Goal: Task Accomplishment & Management: Manage account settings

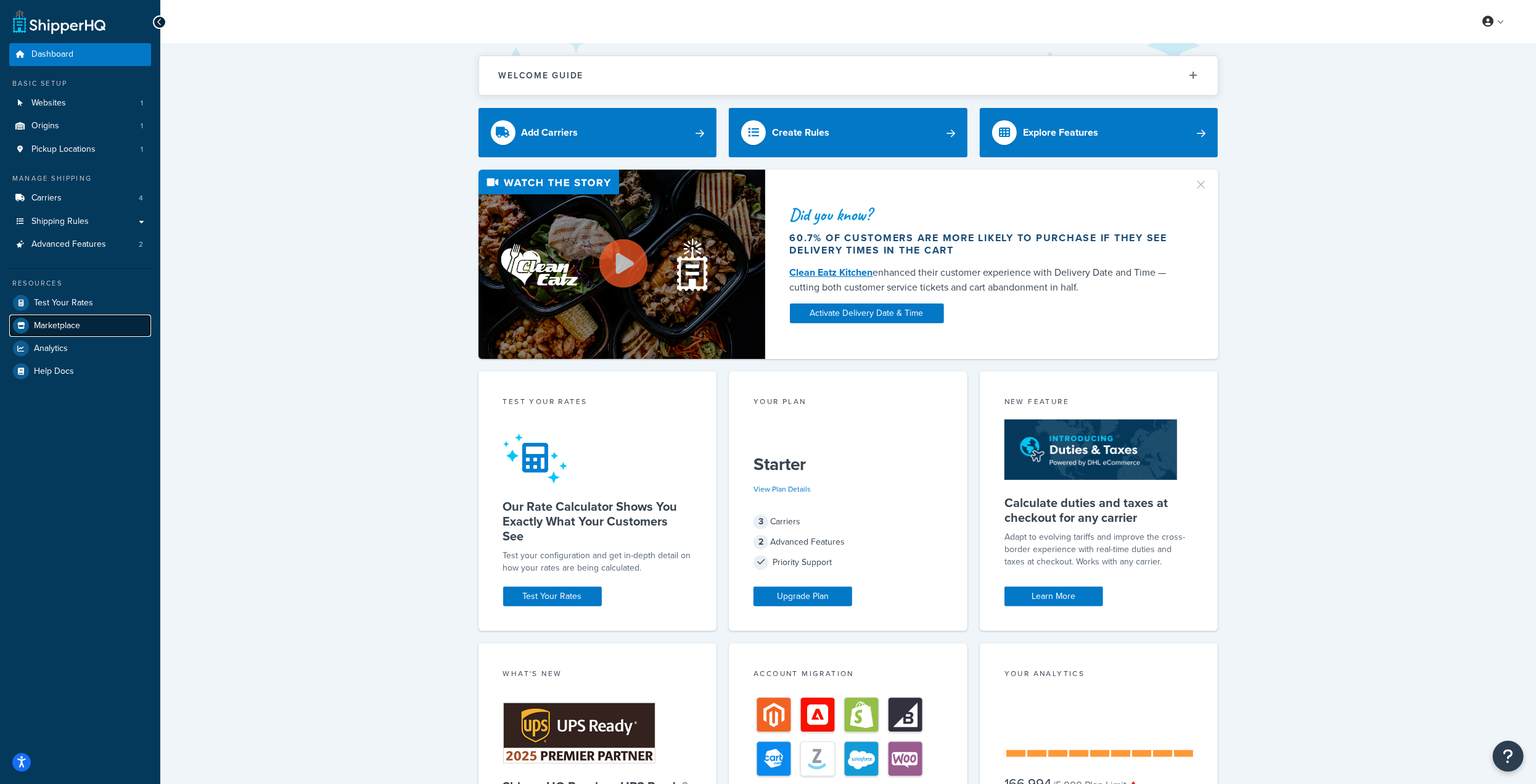
click at [117, 328] on link "Marketplace" at bounding box center [80, 326] width 142 height 22
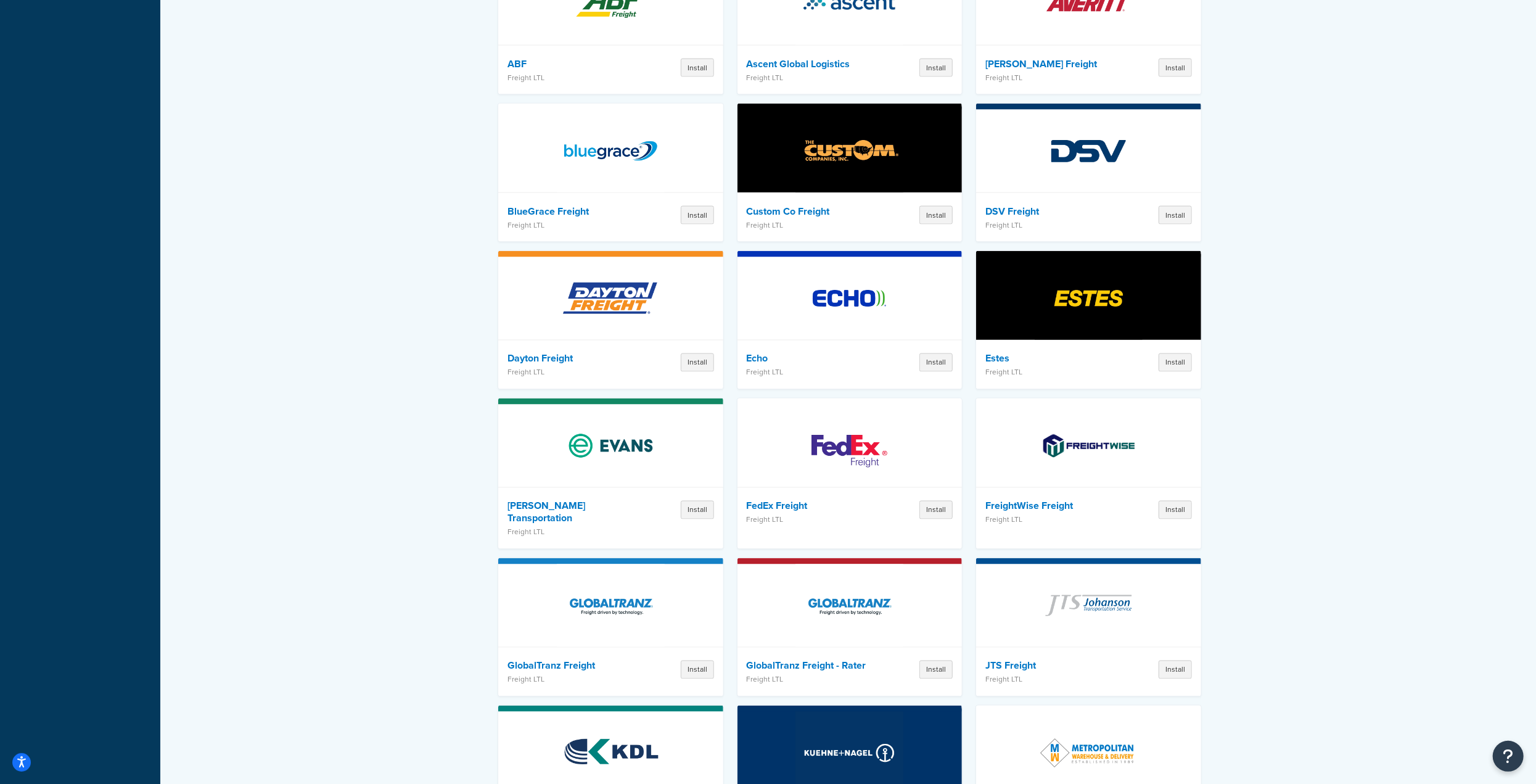
scroll to position [2220, 0]
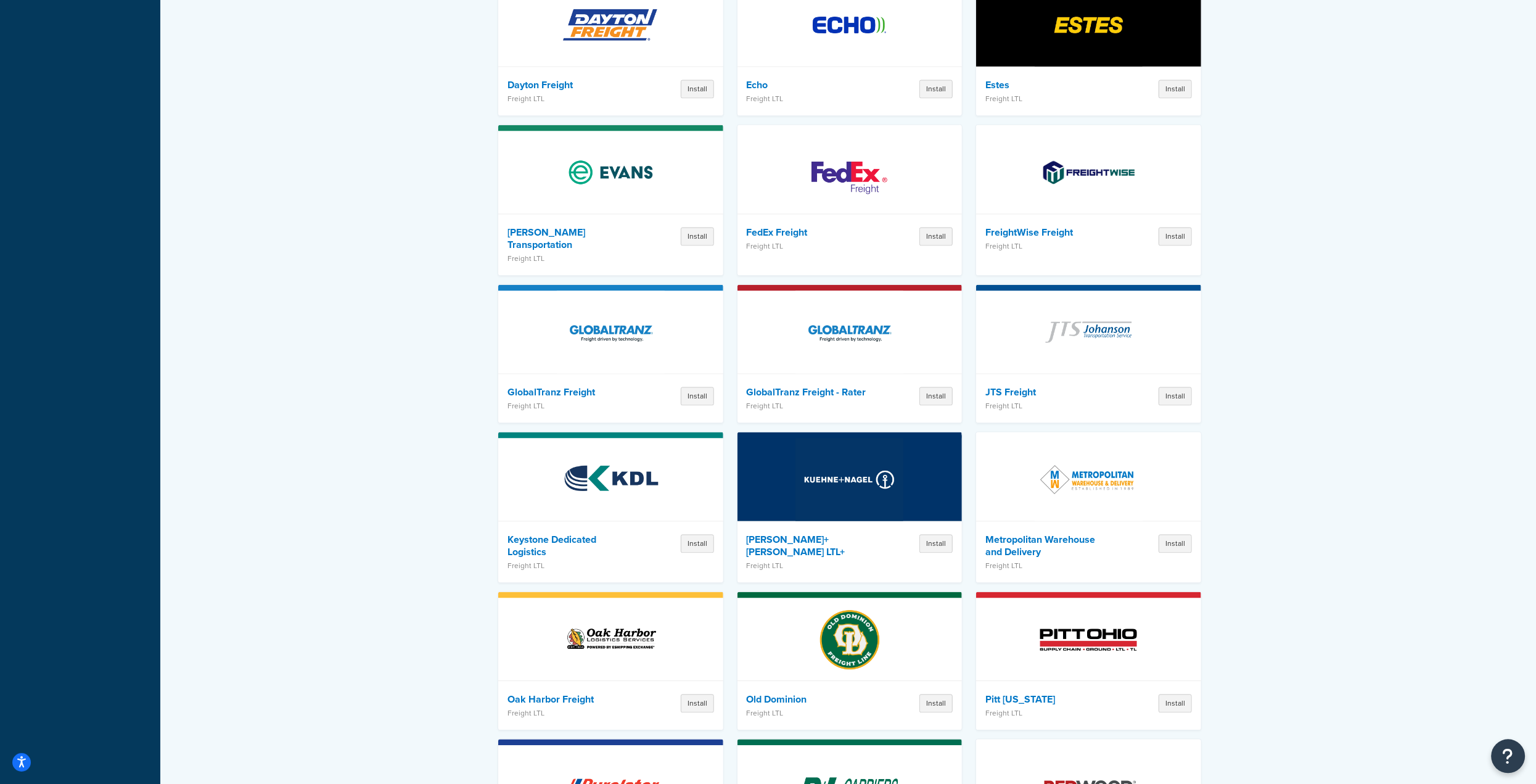
click at [1510, 758] on icon "Open Resource Center" at bounding box center [1508, 756] width 12 height 17
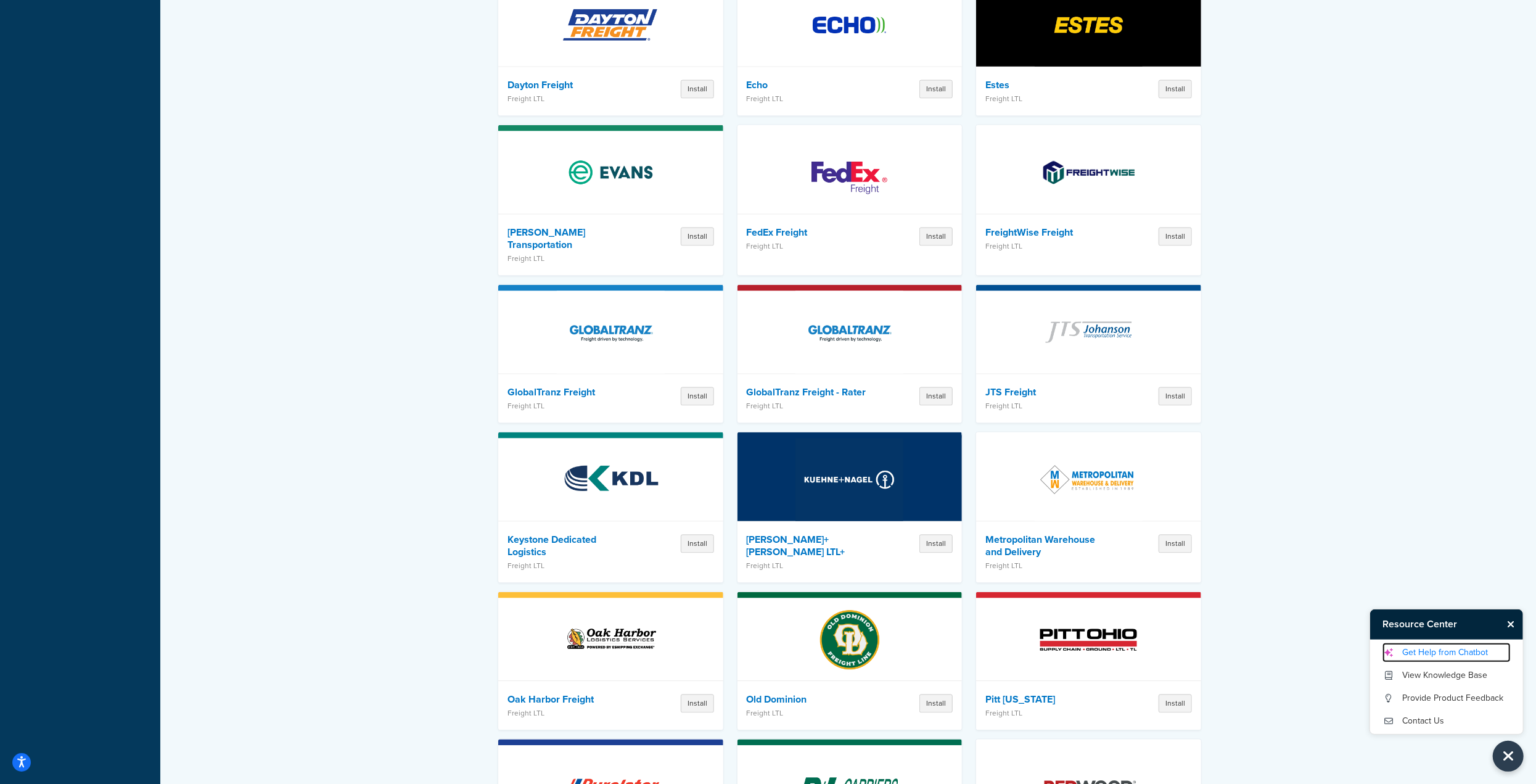
click at [1467, 661] on link "Get Help from Chatbot" at bounding box center [1447, 652] width 128 height 20
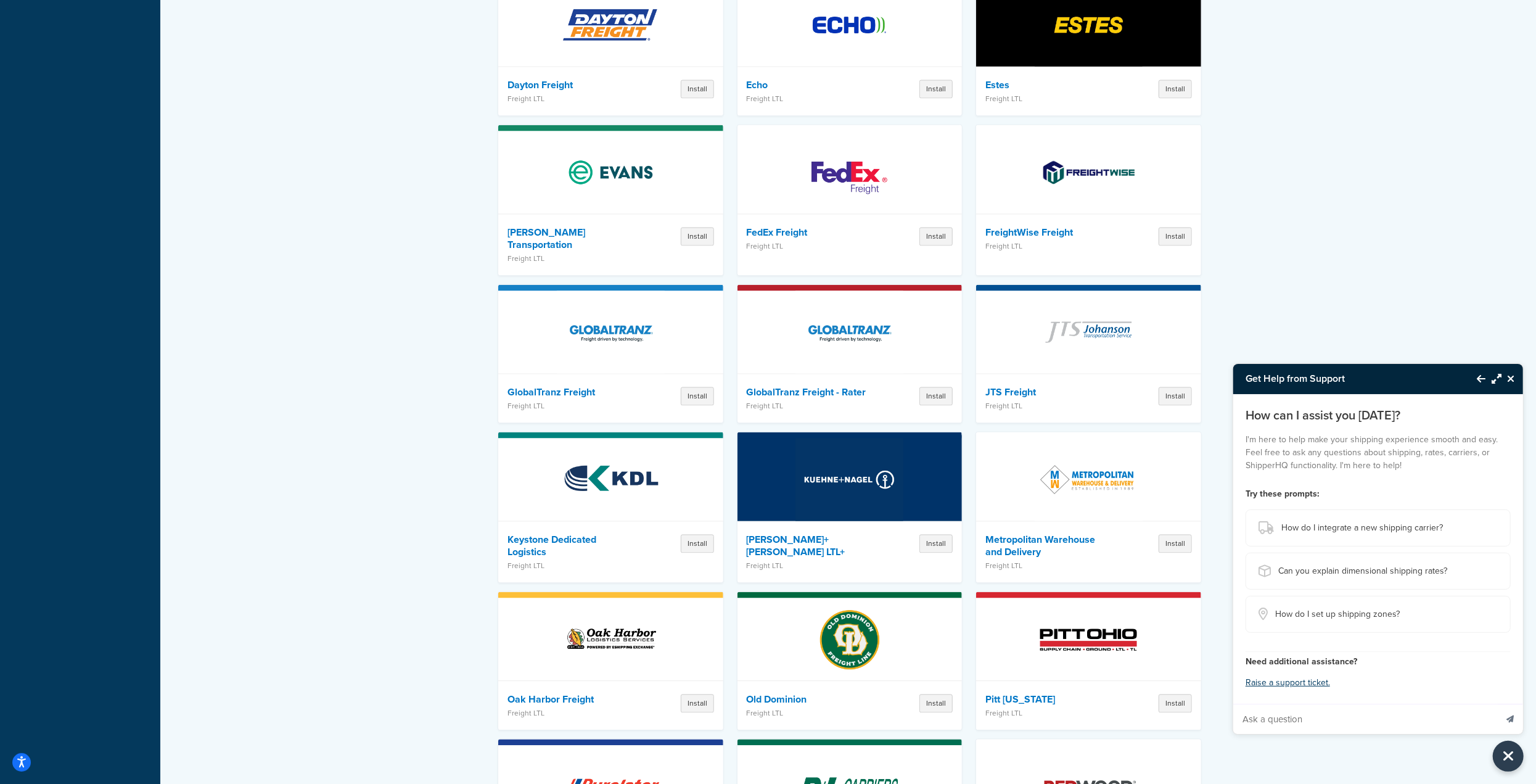
click at [1298, 724] on input "Ask a question" at bounding box center [1364, 719] width 263 height 30
type input "why doesnt shipper hq just use the shipping classes from standard woocommerce s…"
click at [1497, 704] on button "Send message" at bounding box center [1510, 719] width 26 height 30
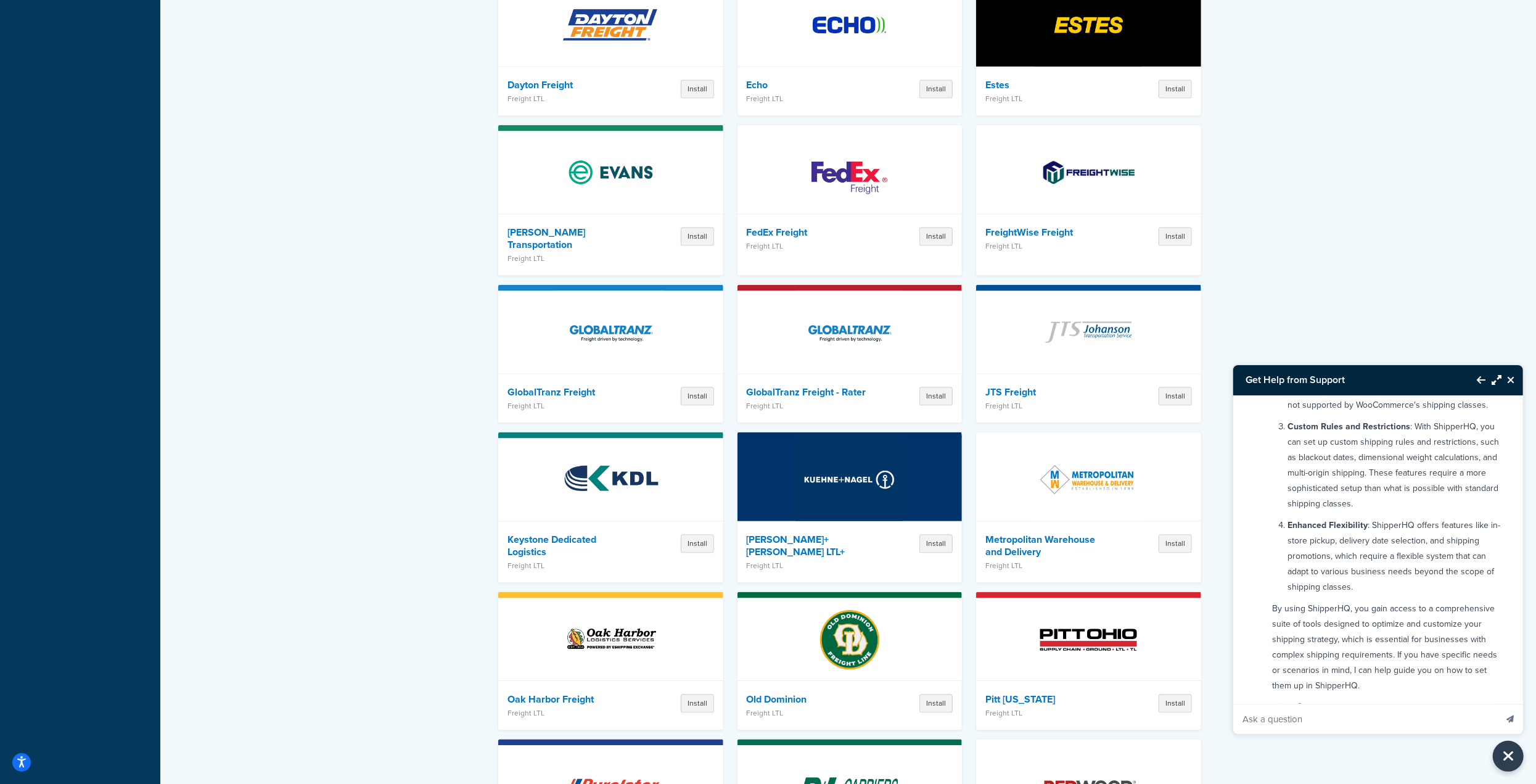
scroll to position [418, 0]
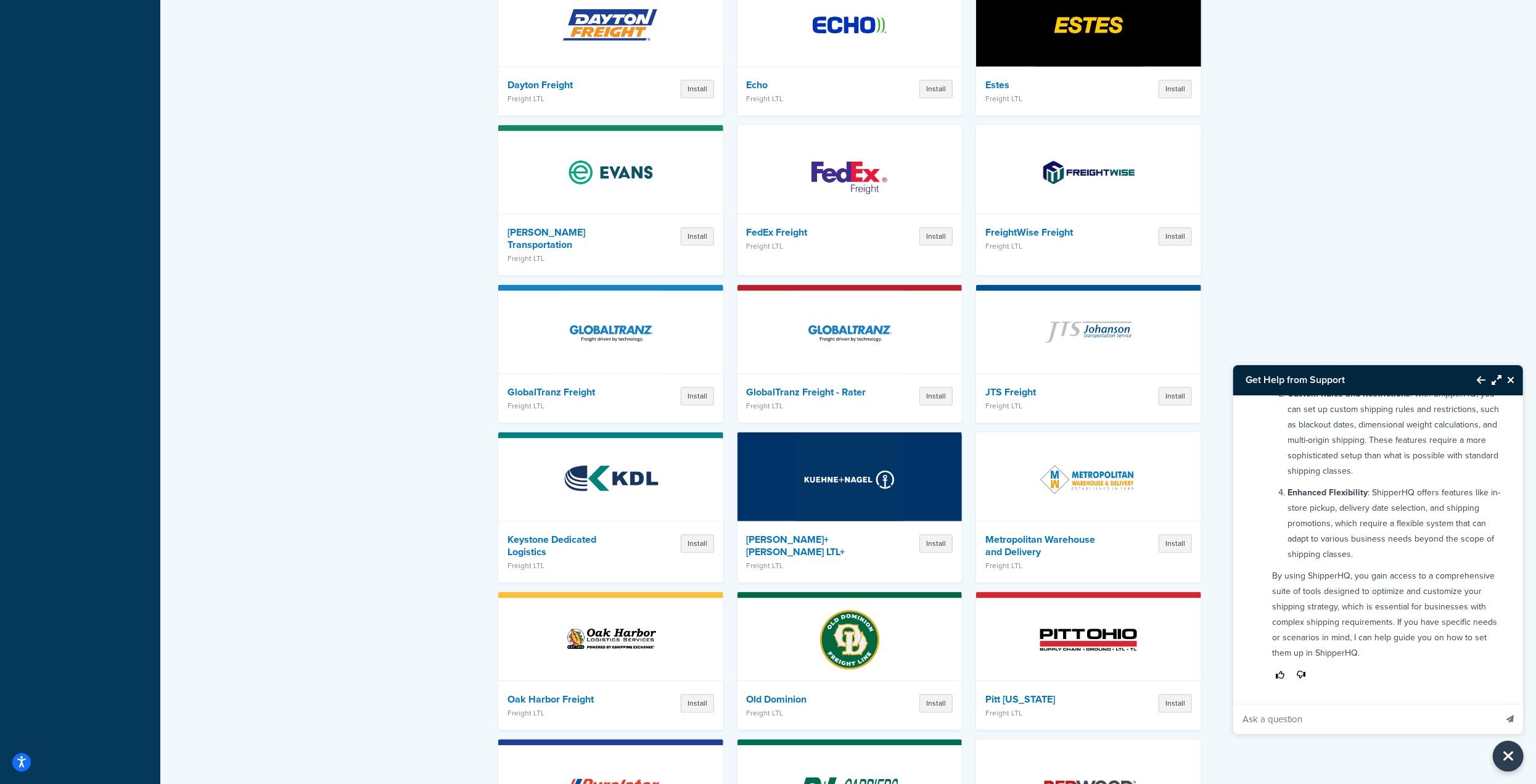
click at [1360, 714] on input "Ask a question" at bounding box center [1364, 719] width 263 height 30
type input "is their a way where all my woocommerce shipping classes can port over to the s…"
click at [1497, 704] on button "Send message" at bounding box center [1510, 719] width 26 height 30
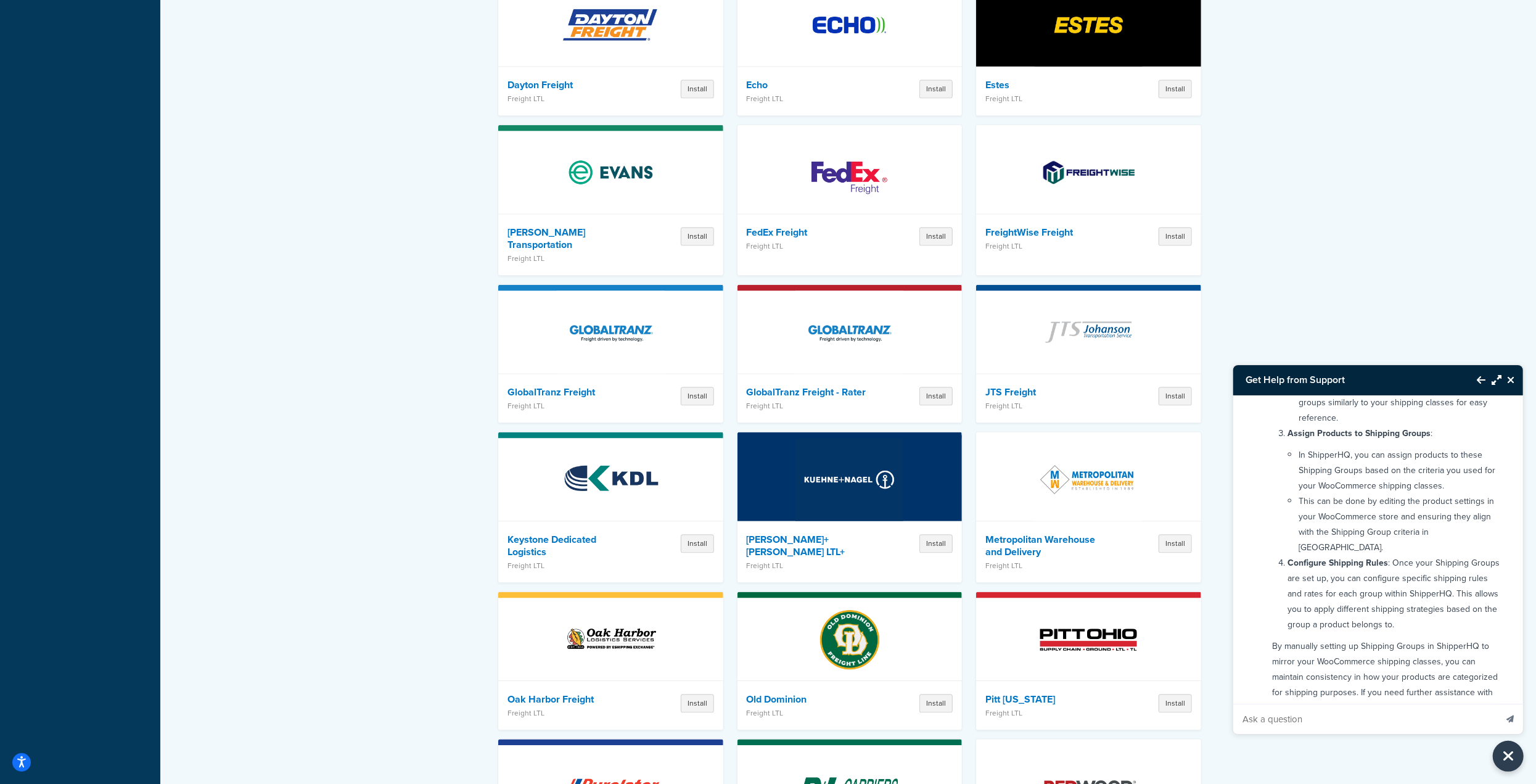
scroll to position [1076, 0]
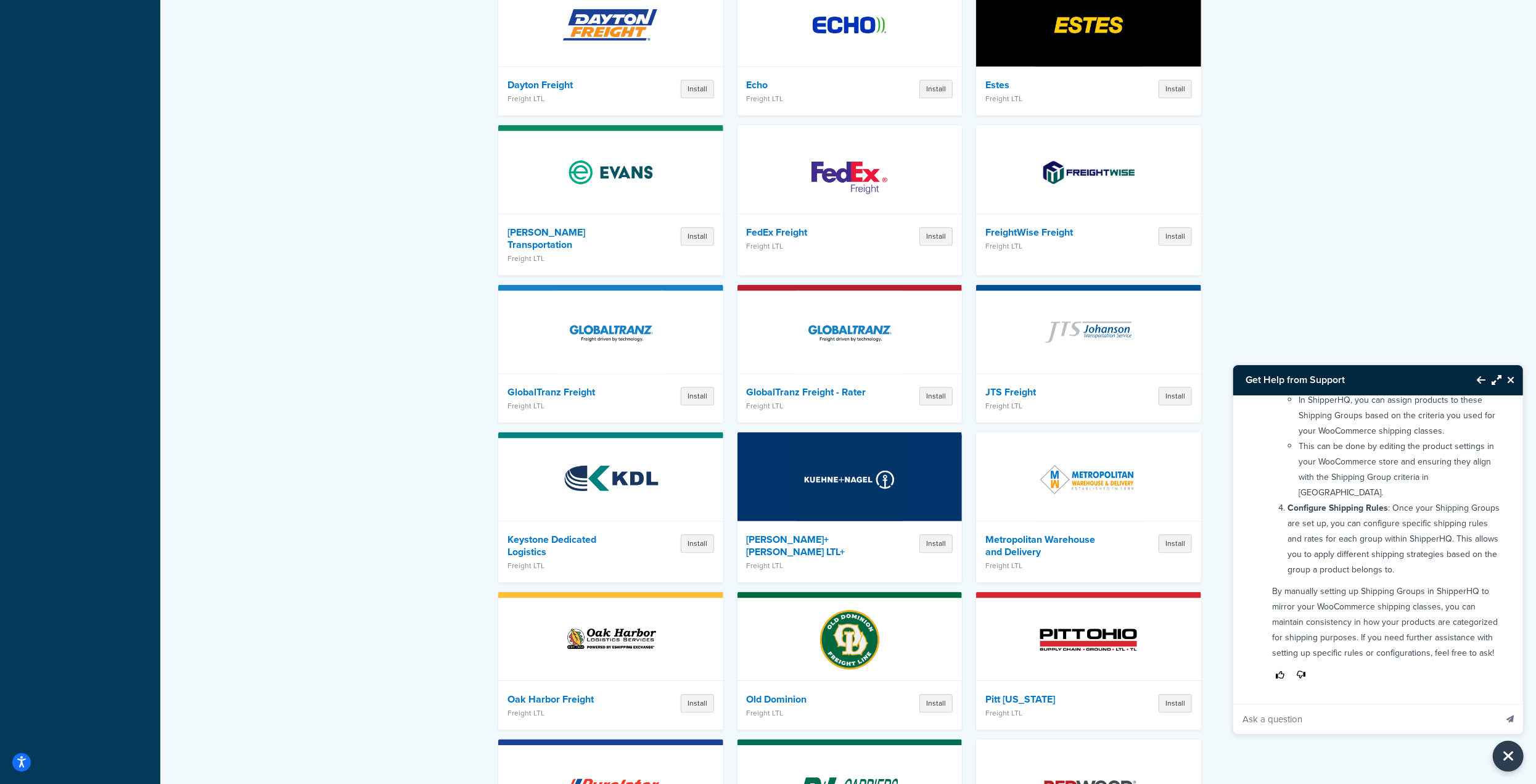
click at [1406, 716] on input "Ask a question" at bounding box center [1364, 719] width 263 height 30
type input "naw thats not the answer"
click at [1497, 704] on button "Send message" at bounding box center [1510, 719] width 26 height 30
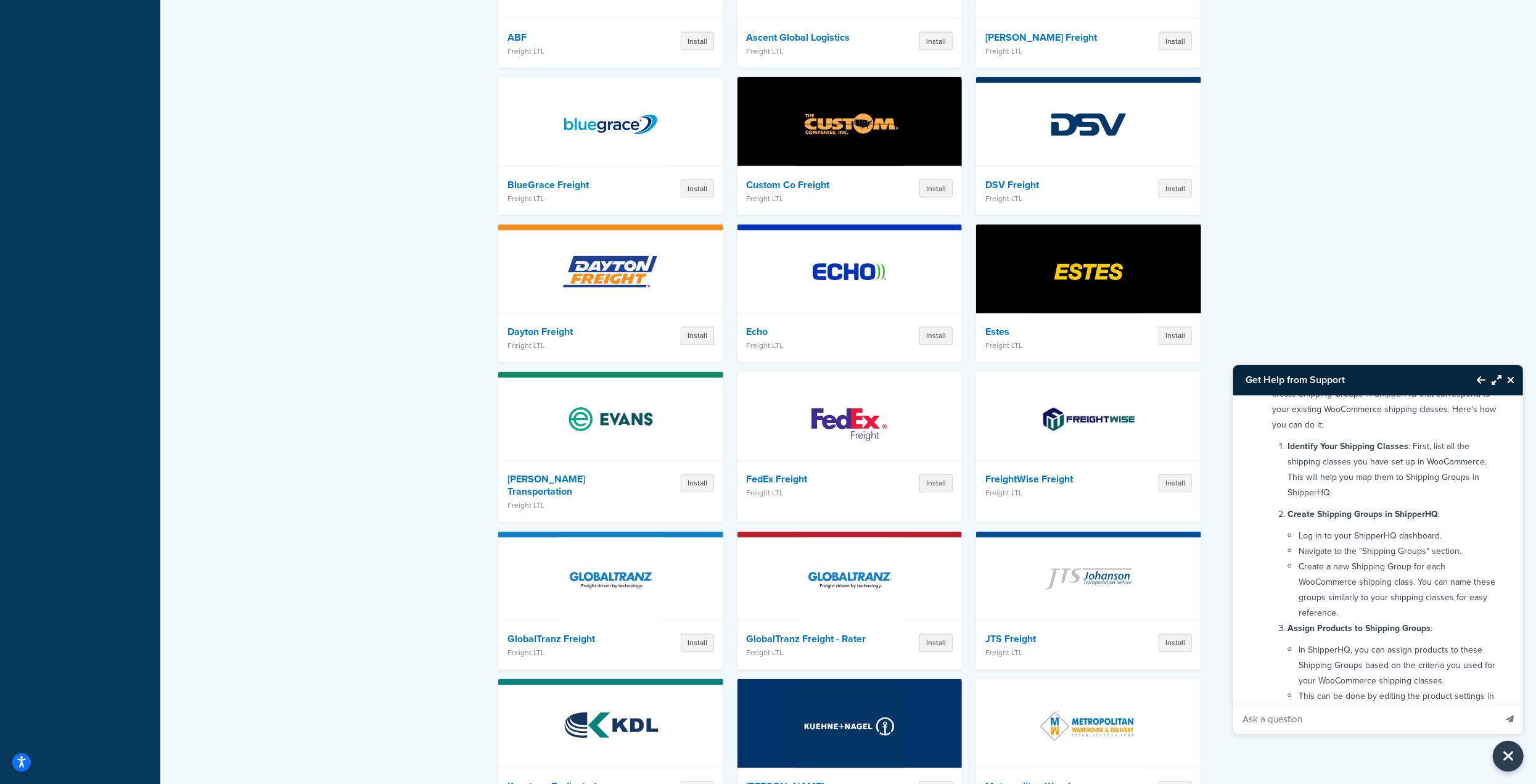
scroll to position [709, 0]
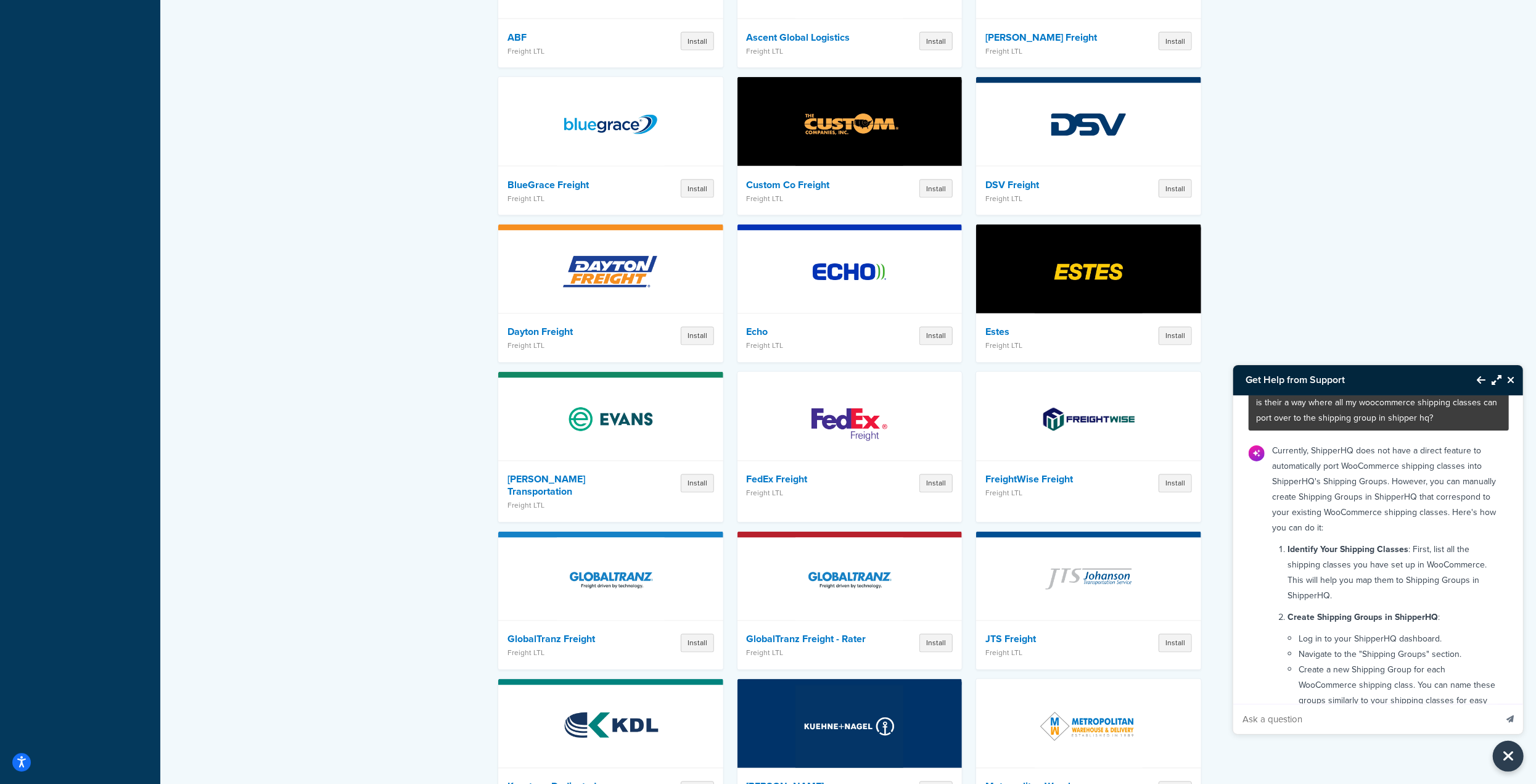
click at [1508, 379] on icon "Close Resource Center" at bounding box center [1511, 379] width 7 height 10
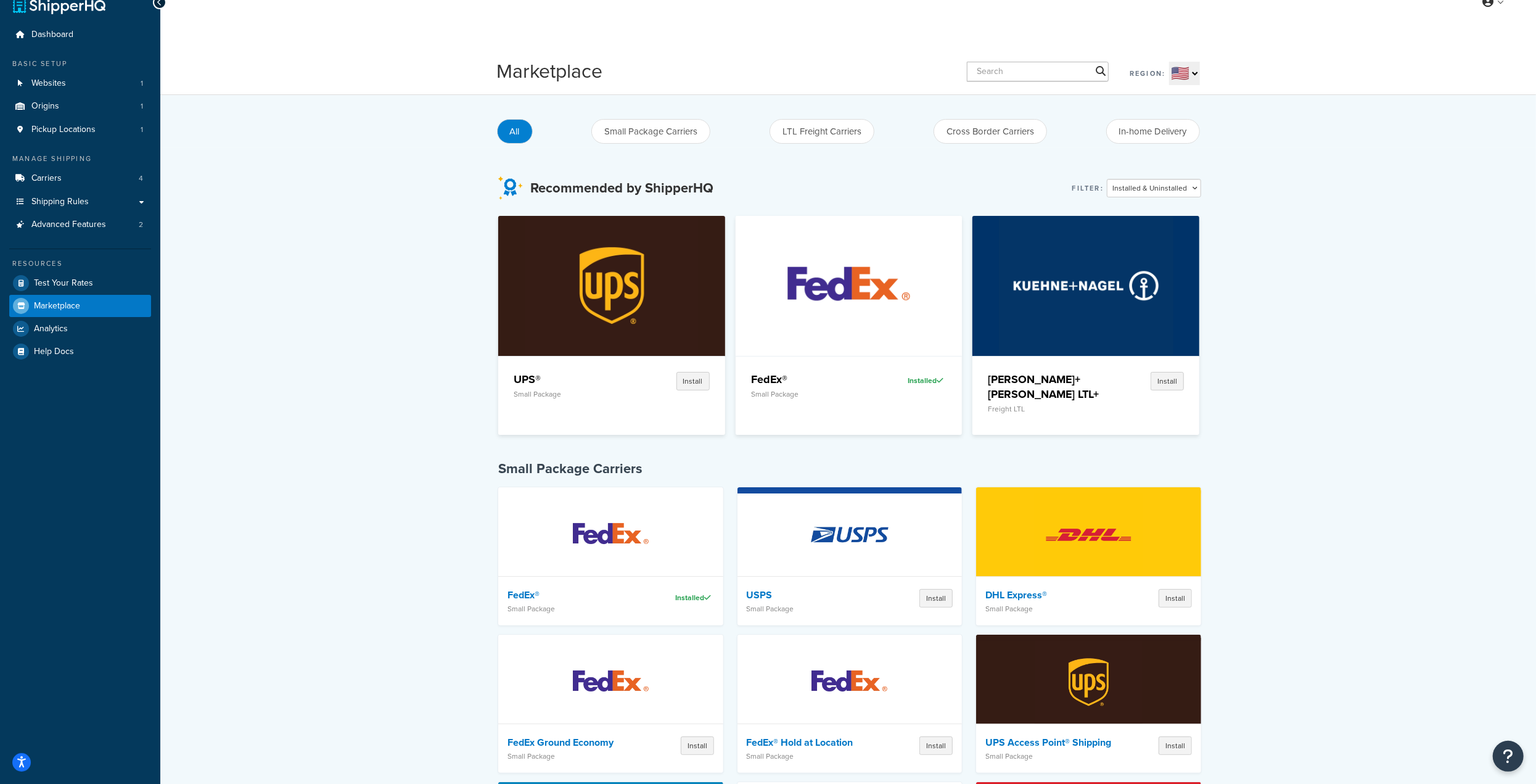
scroll to position [0, 0]
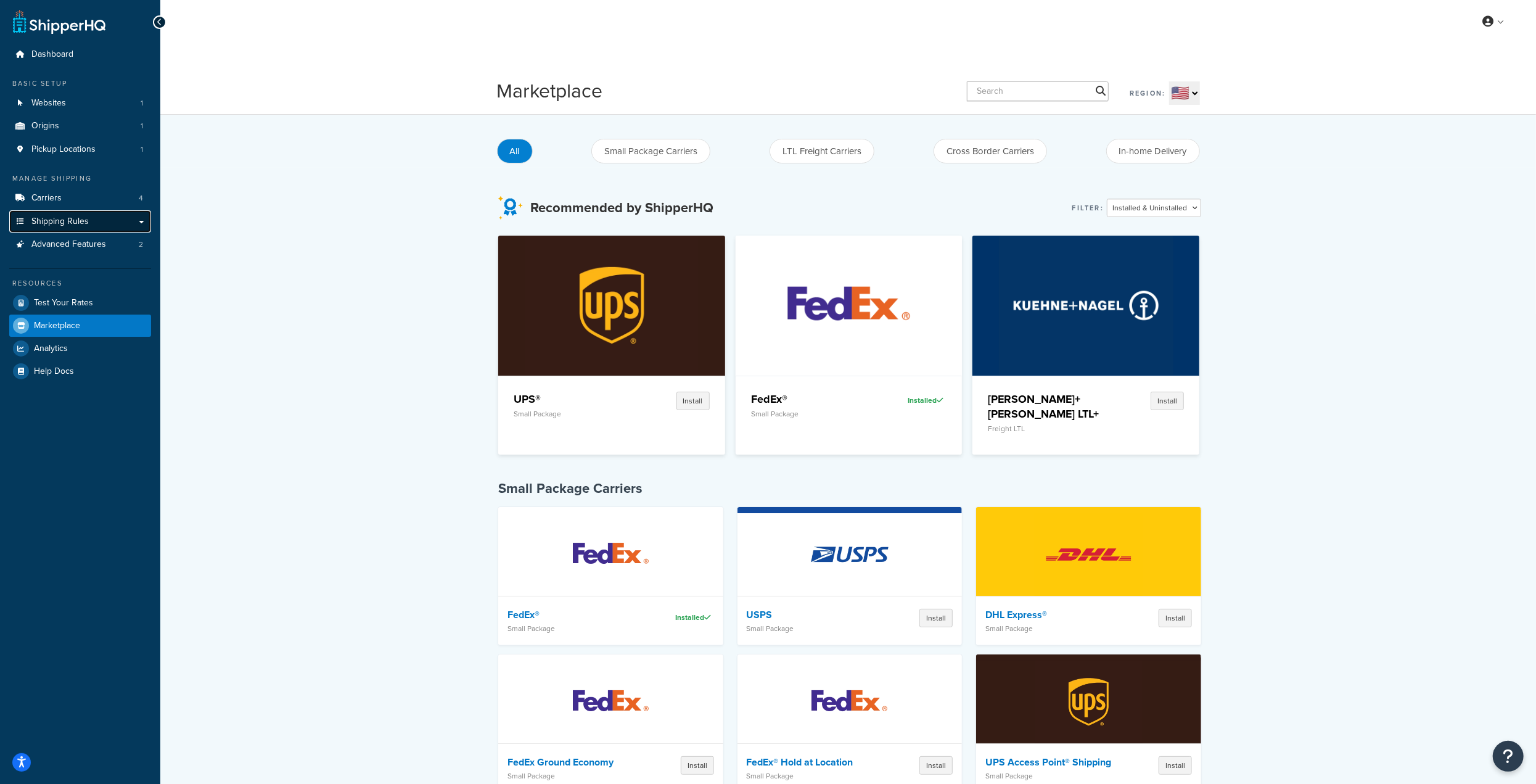
click at [71, 222] on span "Shipping Rules" at bounding box center [60, 222] width 57 height 10
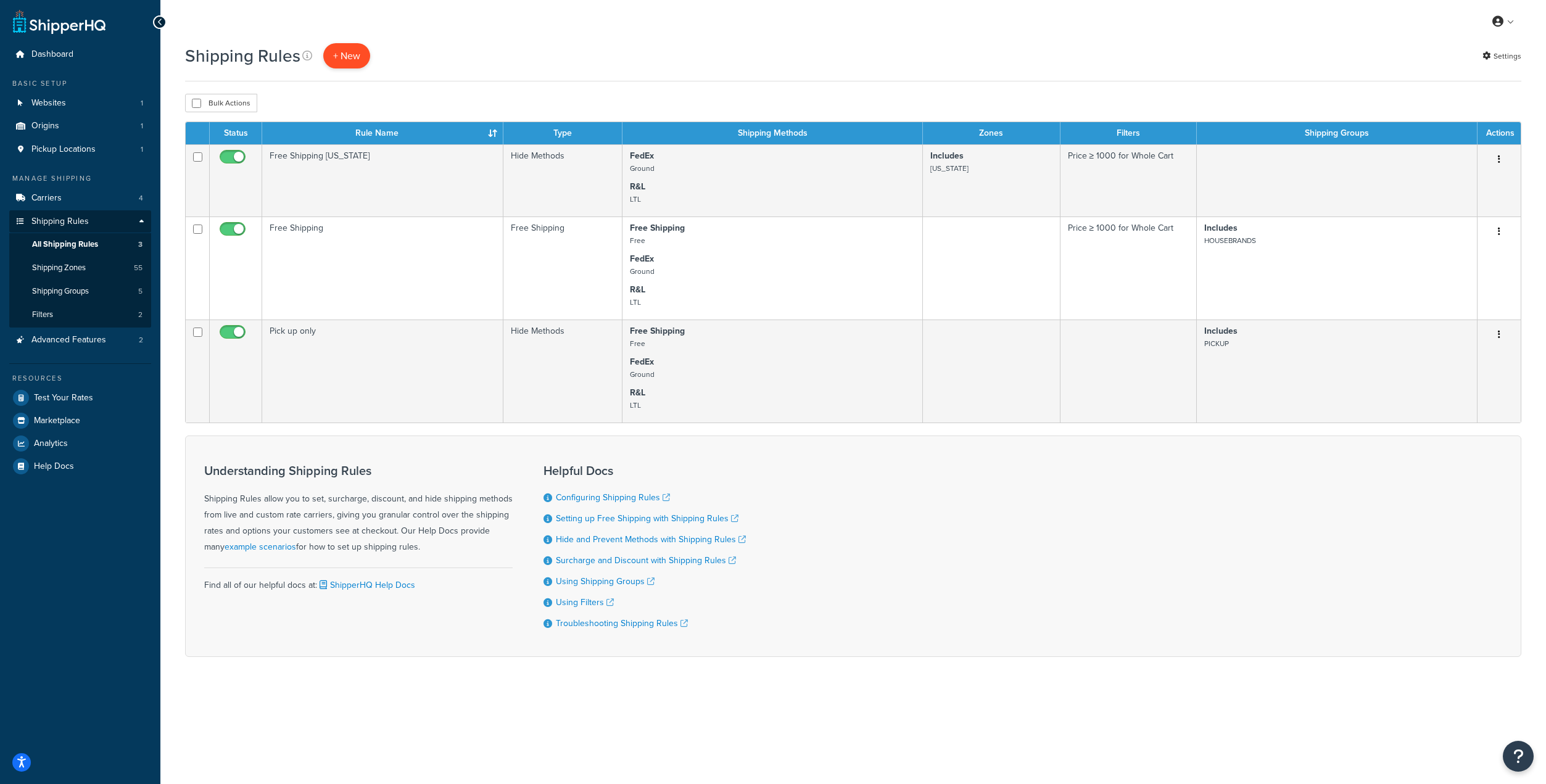
click at [356, 58] on p "+ New" at bounding box center [346, 56] width 47 height 25
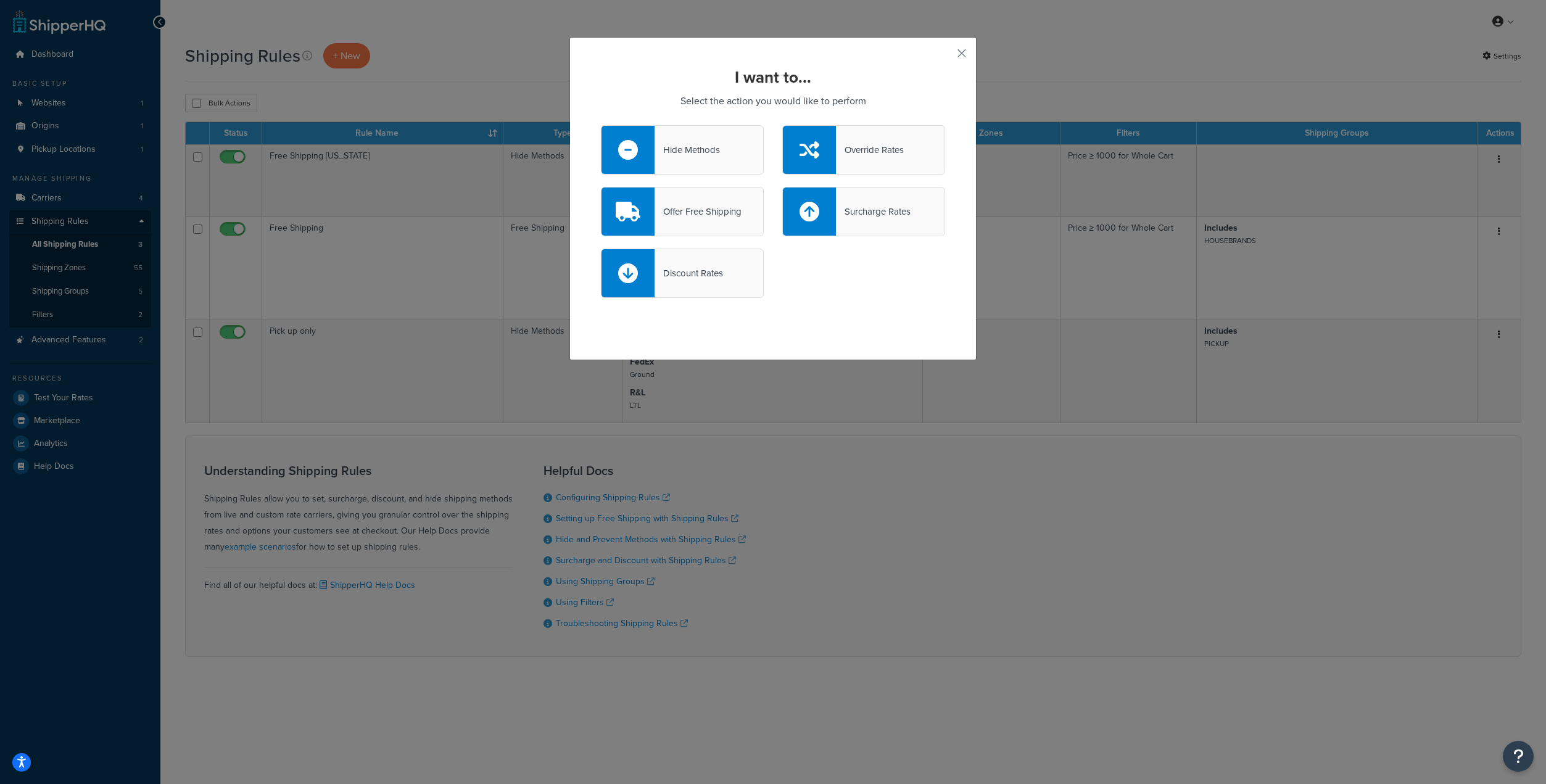
click at [870, 212] on div "Surcharge Rates" at bounding box center [873, 211] width 74 height 17
click at [0, 0] on input "Surcharge Rates" at bounding box center [0, 0] width 0 height 0
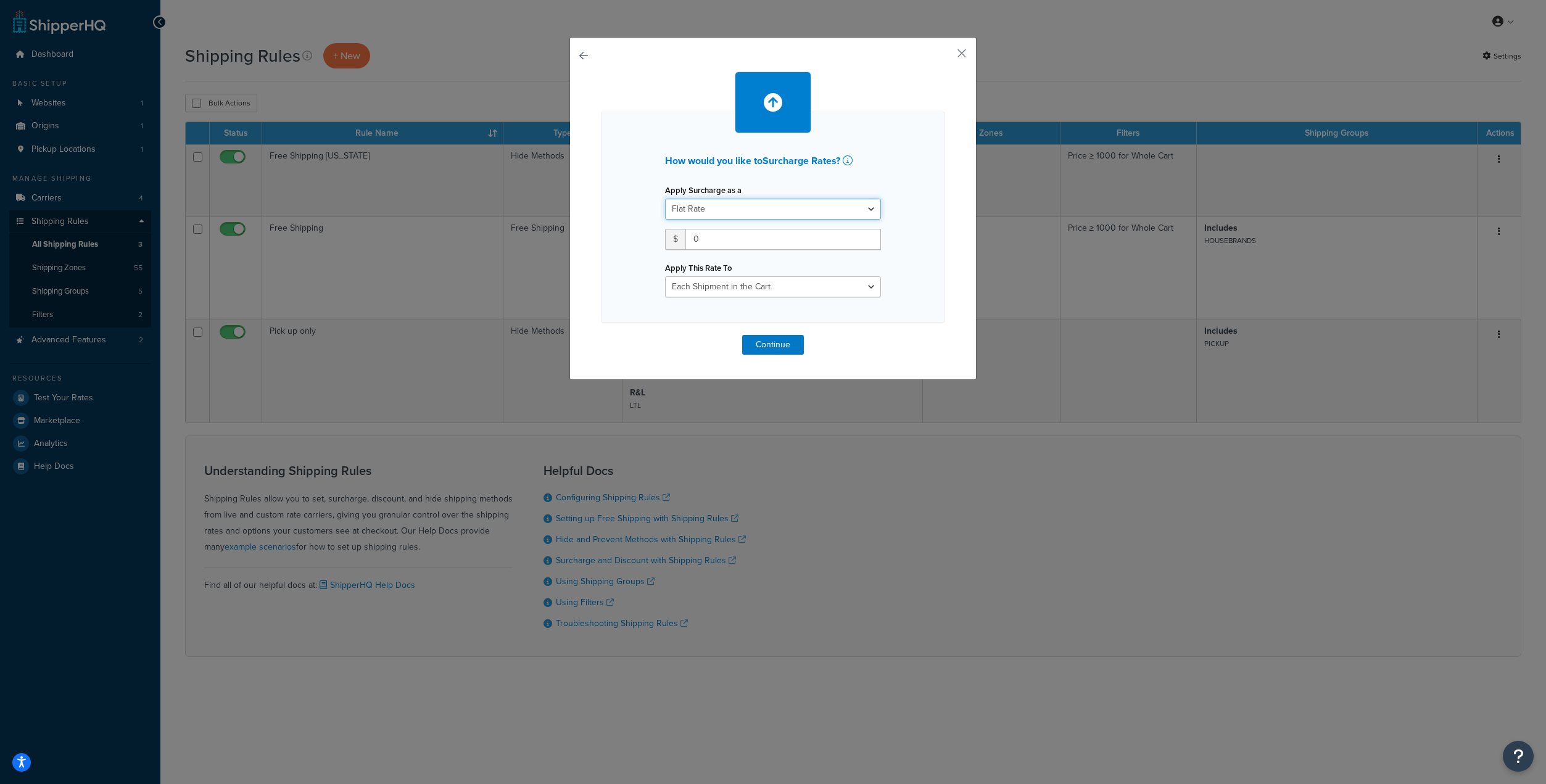
click at [766, 202] on select "Flat Rate Percentage Flat Rate & Percentage" at bounding box center [773, 209] width 216 height 21
select select "PERCENTAGE"
click at [665, 199] on select "Flat Rate Percentage Flat Rate & Percentage" at bounding box center [773, 209] width 216 height 21
click at [719, 243] on input "number" at bounding box center [704, 240] width 77 height 21
click at [835, 240] on select "Shipping Price Order Value" at bounding box center [831, 240] width 99 height 21
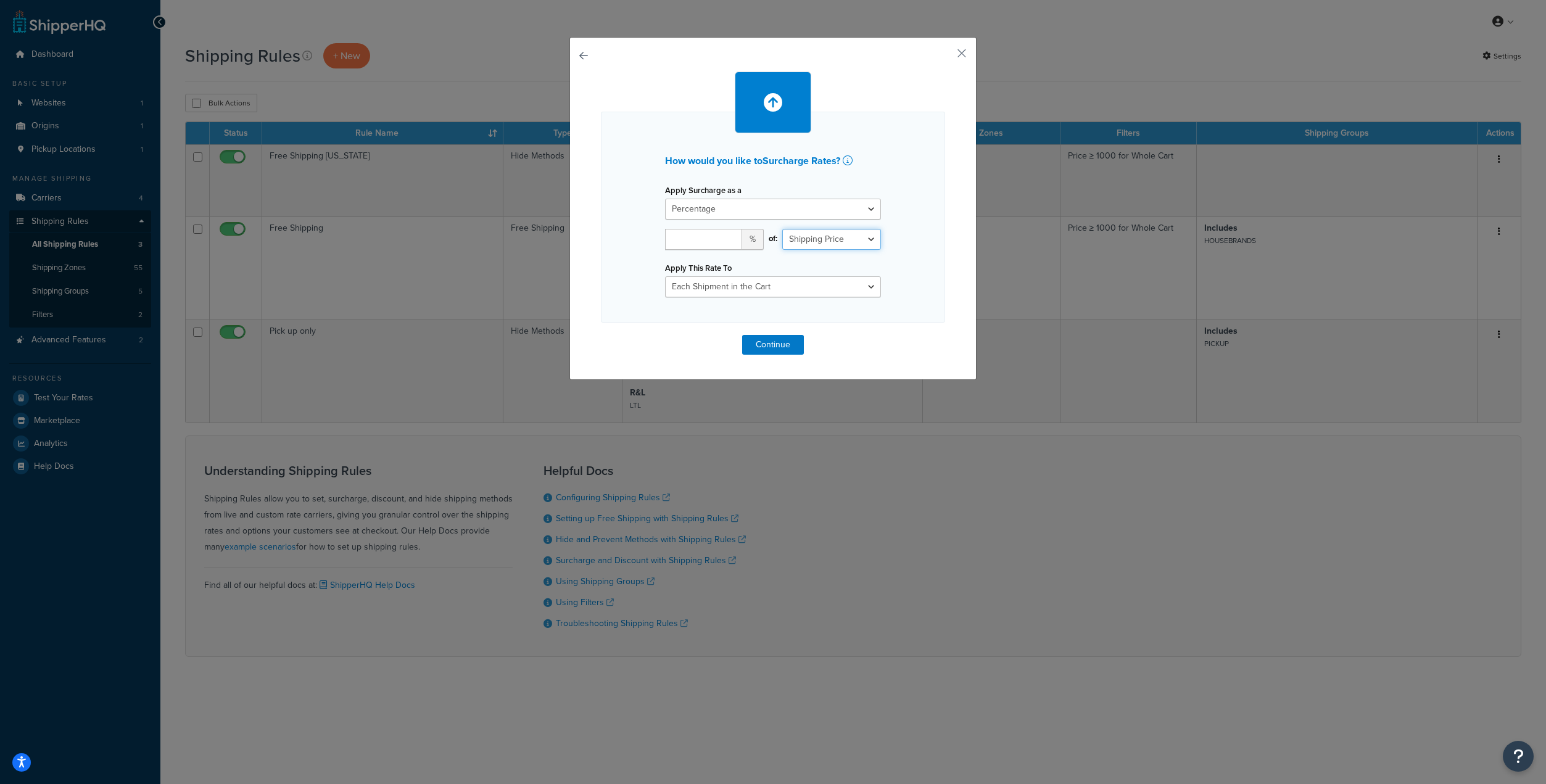
click at [835, 240] on select "Shipping Price Order Value" at bounding box center [831, 240] width 99 height 21
click at [816, 240] on select "Shipping Price Order Value" at bounding box center [831, 240] width 99 height 21
click at [963, 52] on div "How would you like to Surcharge Rates ? Apply Surcharge as a Flat Rate Percenta…" at bounding box center [772, 208] width 407 height 343
click at [945, 56] on button "button" at bounding box center [943, 57] width 3 height 3
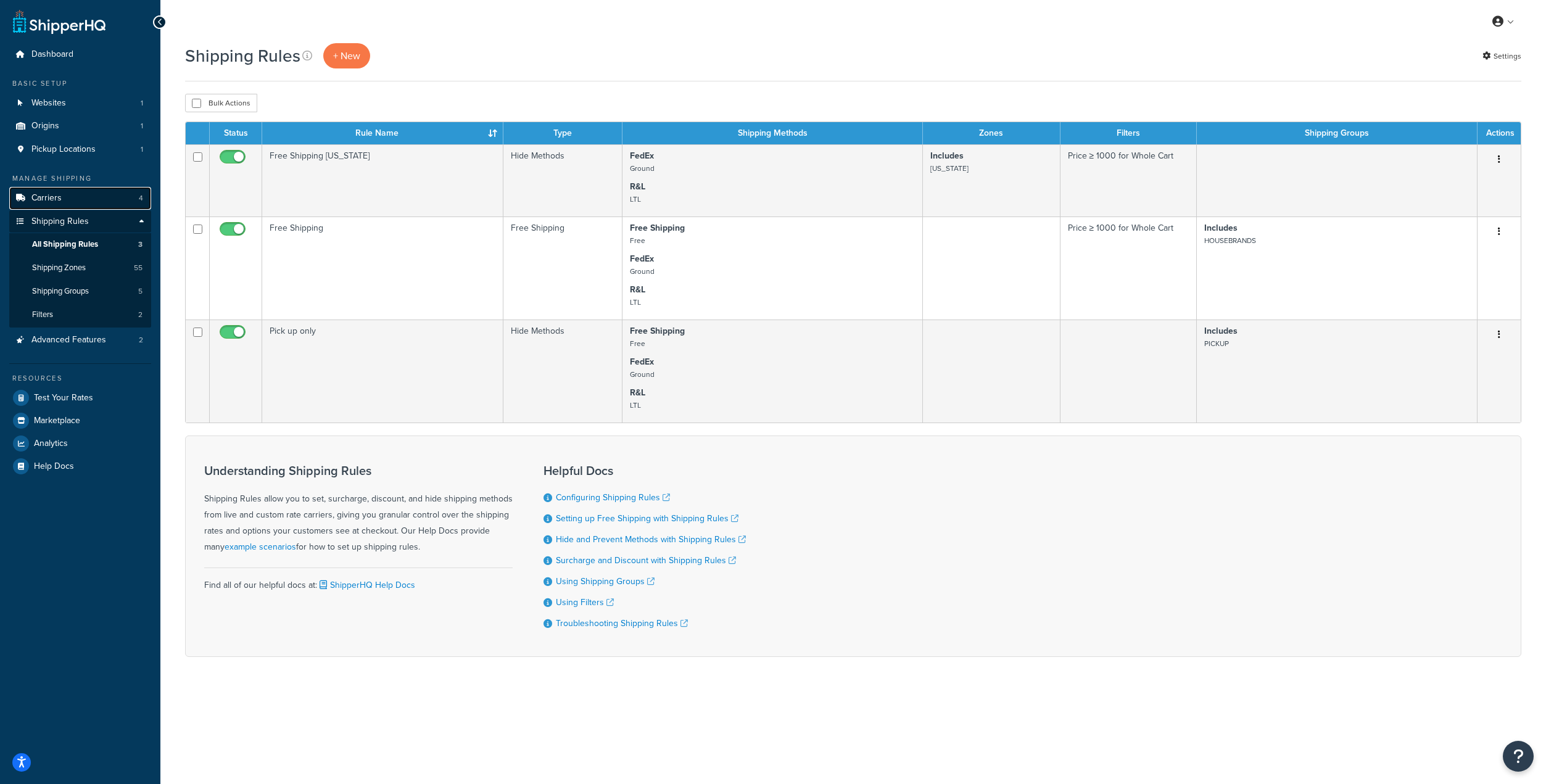
click at [82, 187] on link "Carriers 4" at bounding box center [80, 198] width 142 height 23
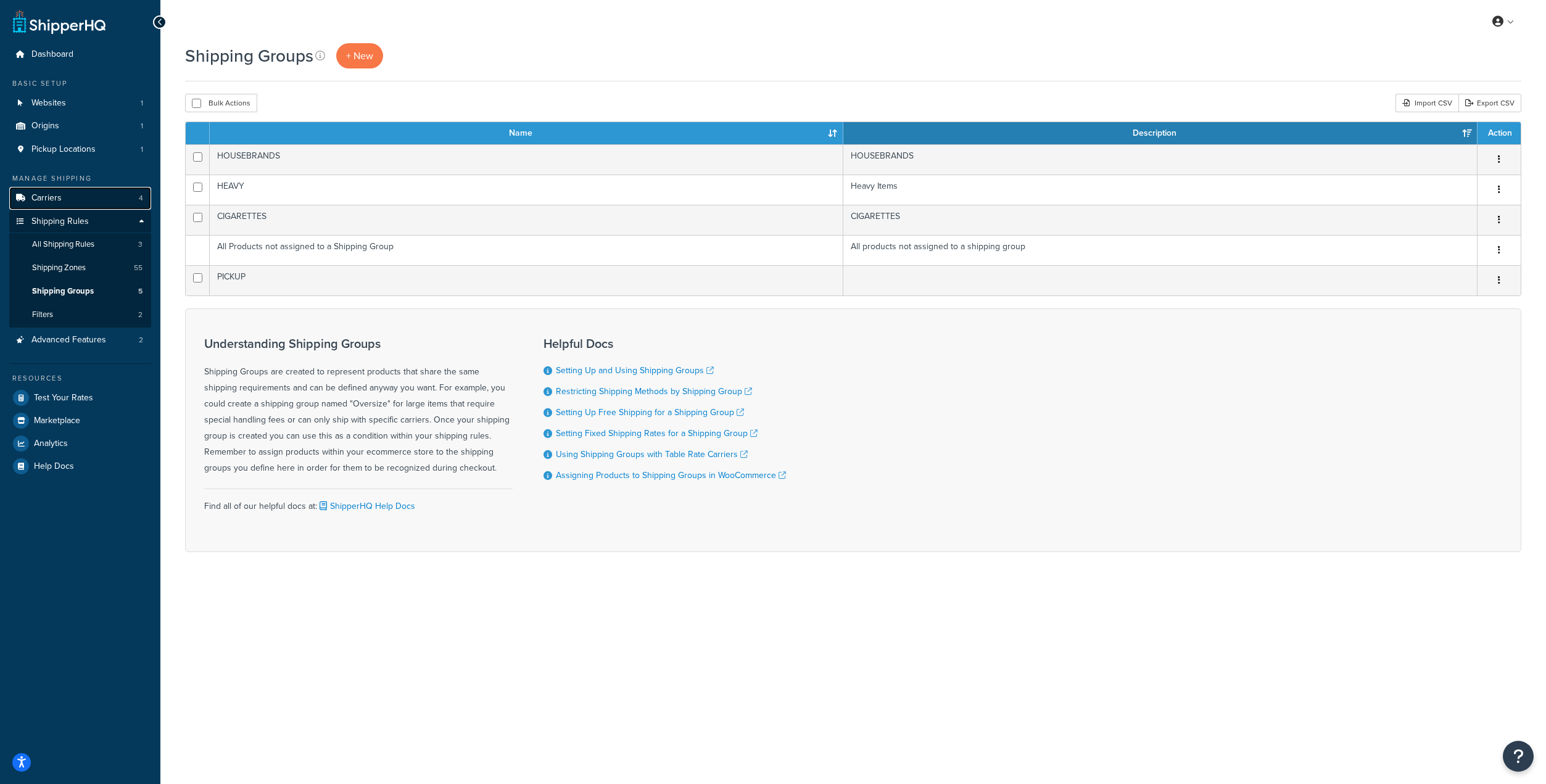
click at [51, 196] on span "Carriers" at bounding box center [46, 198] width 31 height 10
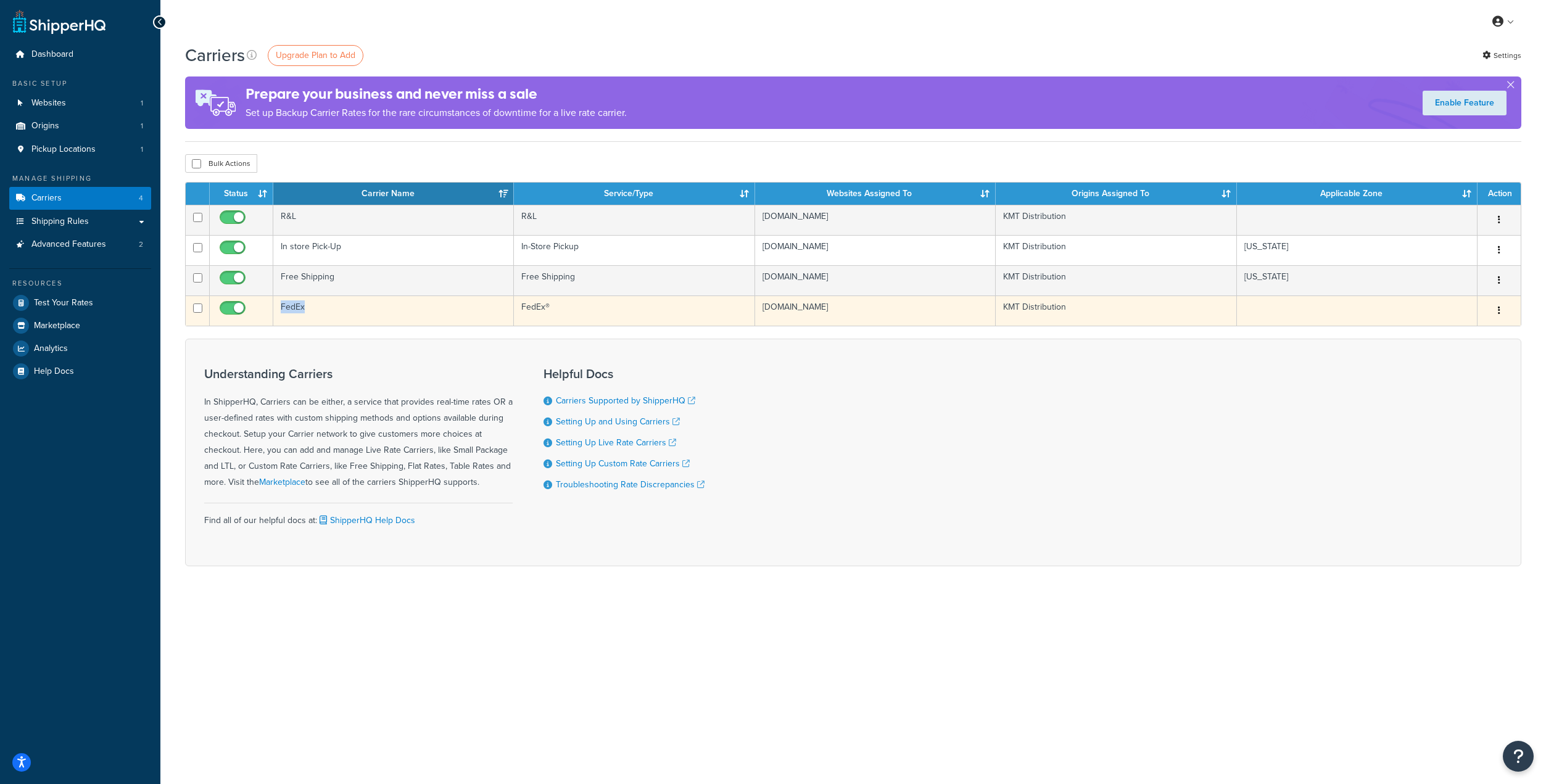
drag, startPoint x: 304, startPoint y: 306, endPoint x: 280, endPoint y: 303, distance: 24.2
click at [280, 303] on td "FedEx" at bounding box center [393, 310] width 240 height 30
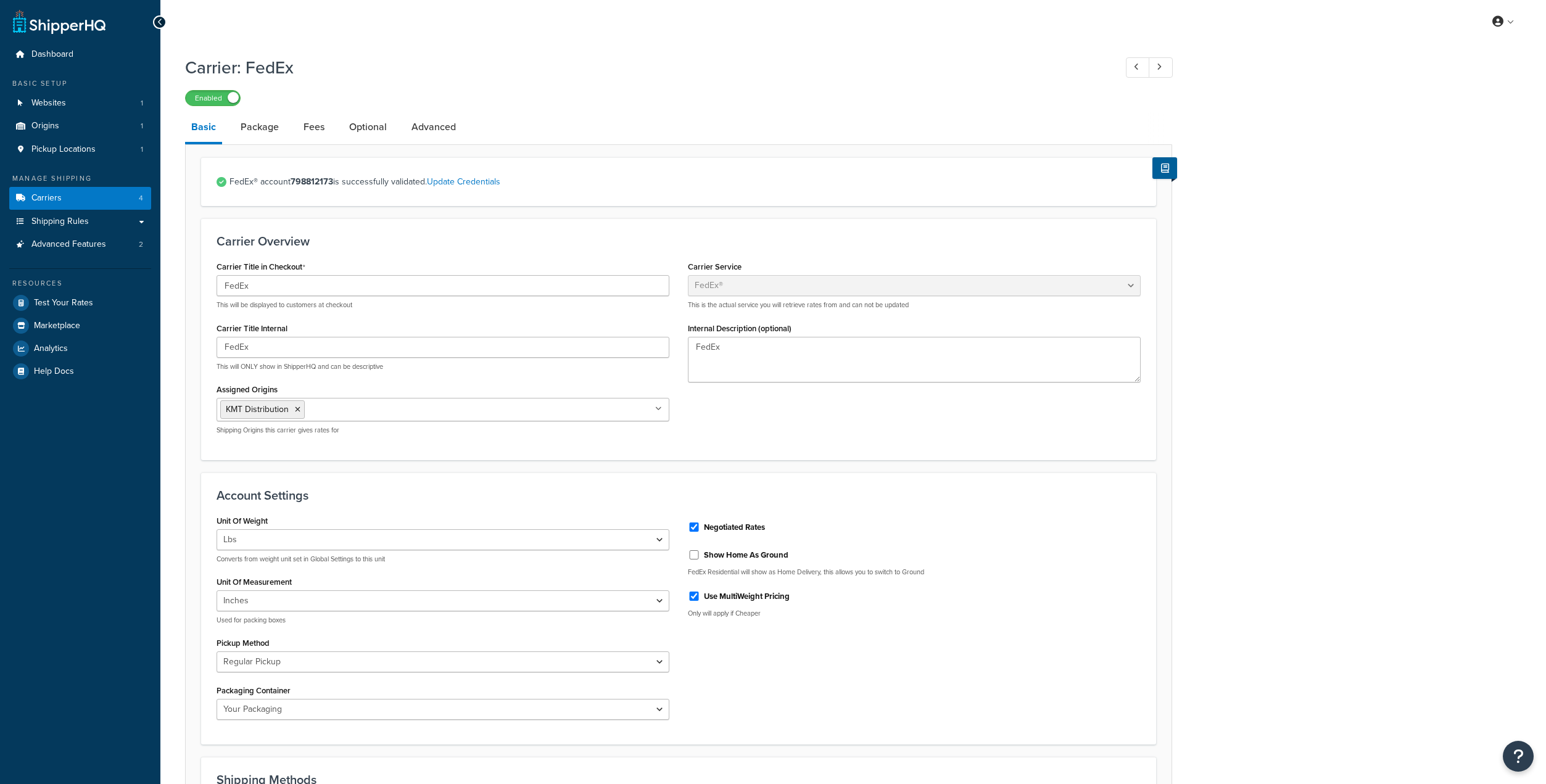
select select "fedEx"
select select "REGULAR_PICKUP"
select select "YOUR_PACKAGING"
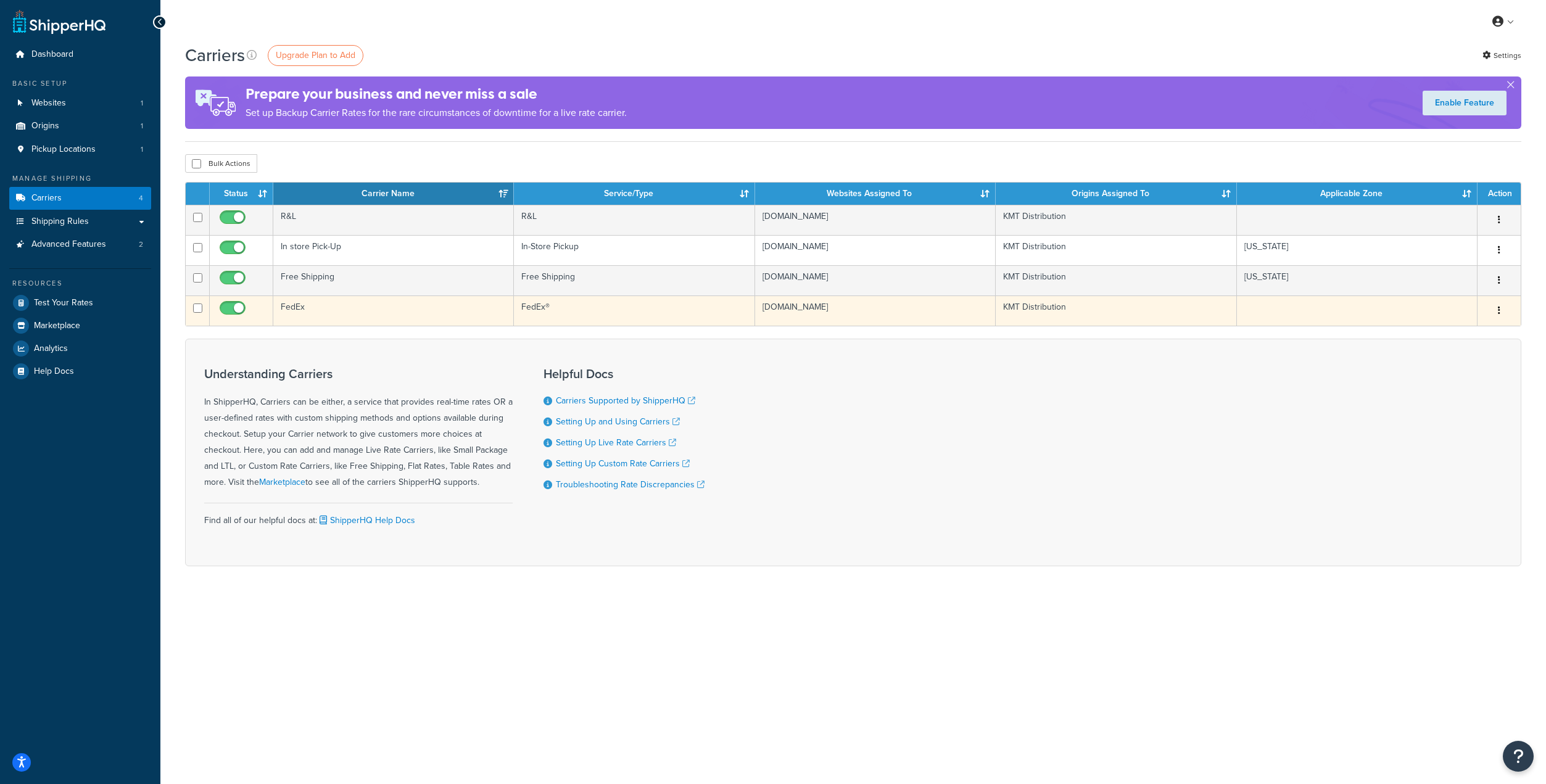
click at [293, 304] on td "FedEx" at bounding box center [393, 310] width 240 height 30
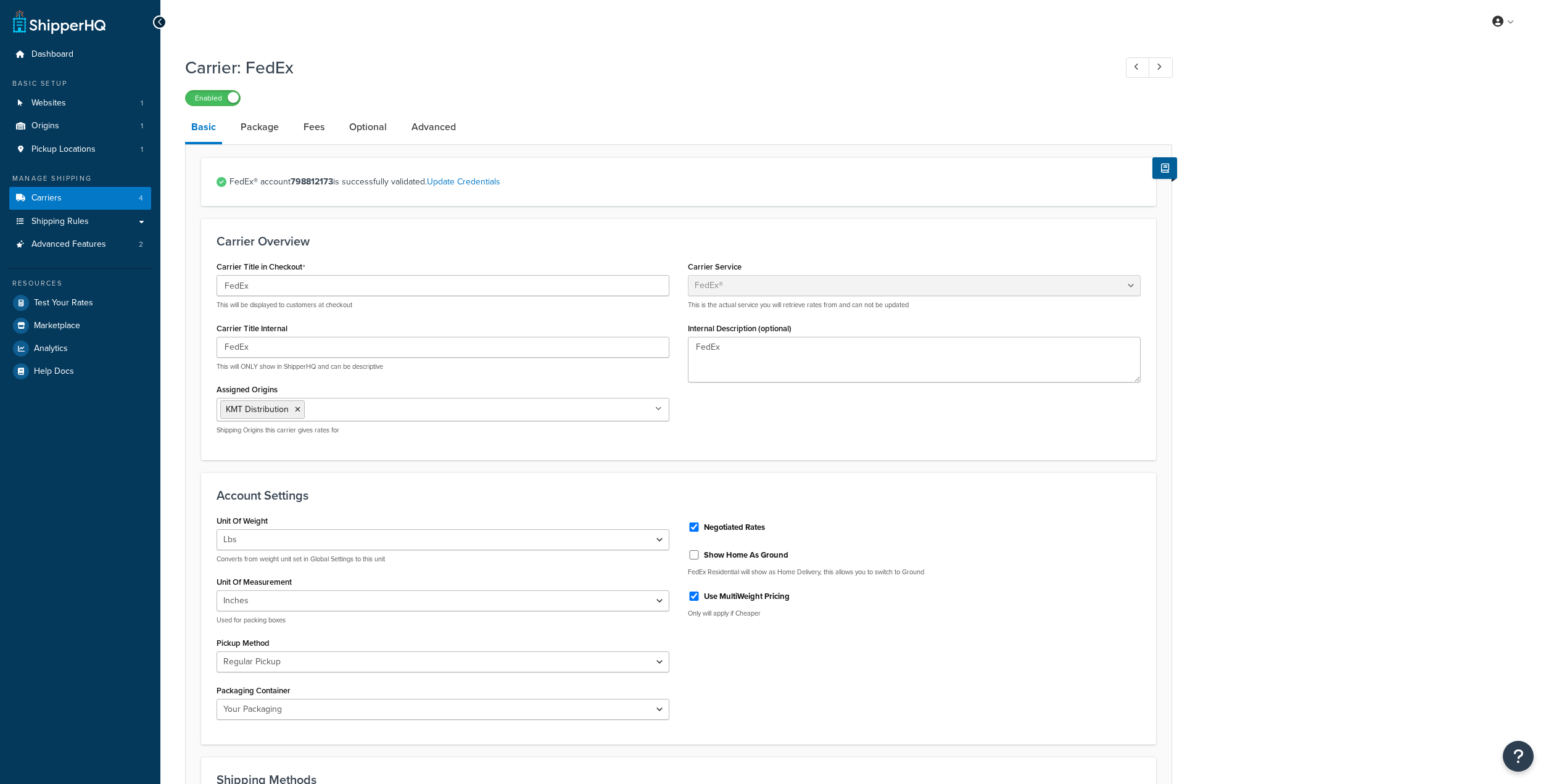
select select "fedEx"
select select "REGULAR_PICKUP"
select select "YOUR_PACKAGING"
click at [239, 133] on link "Package" at bounding box center [260, 127] width 51 height 30
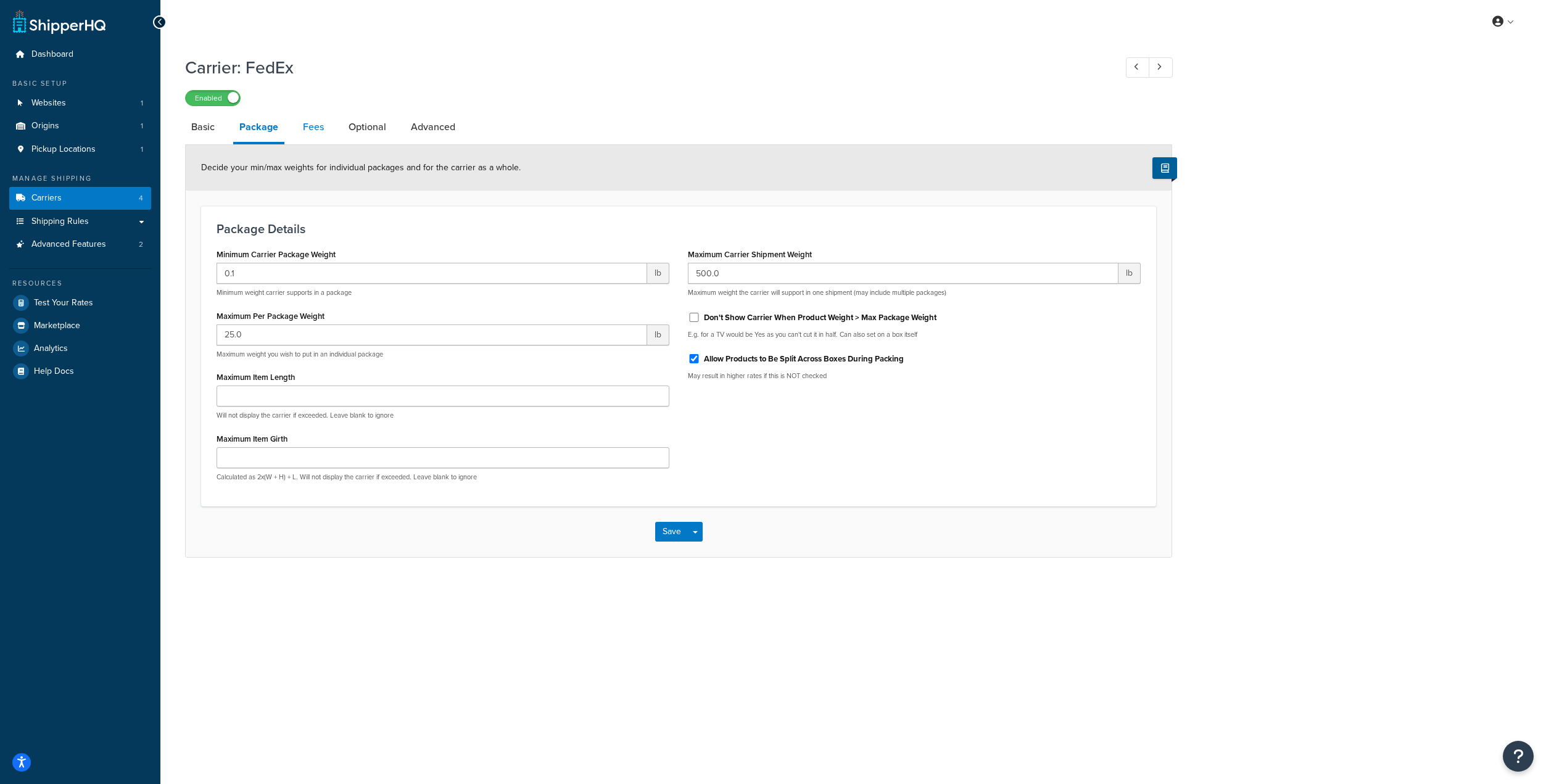
click at [315, 131] on link "Fees" at bounding box center [313, 127] width 33 height 30
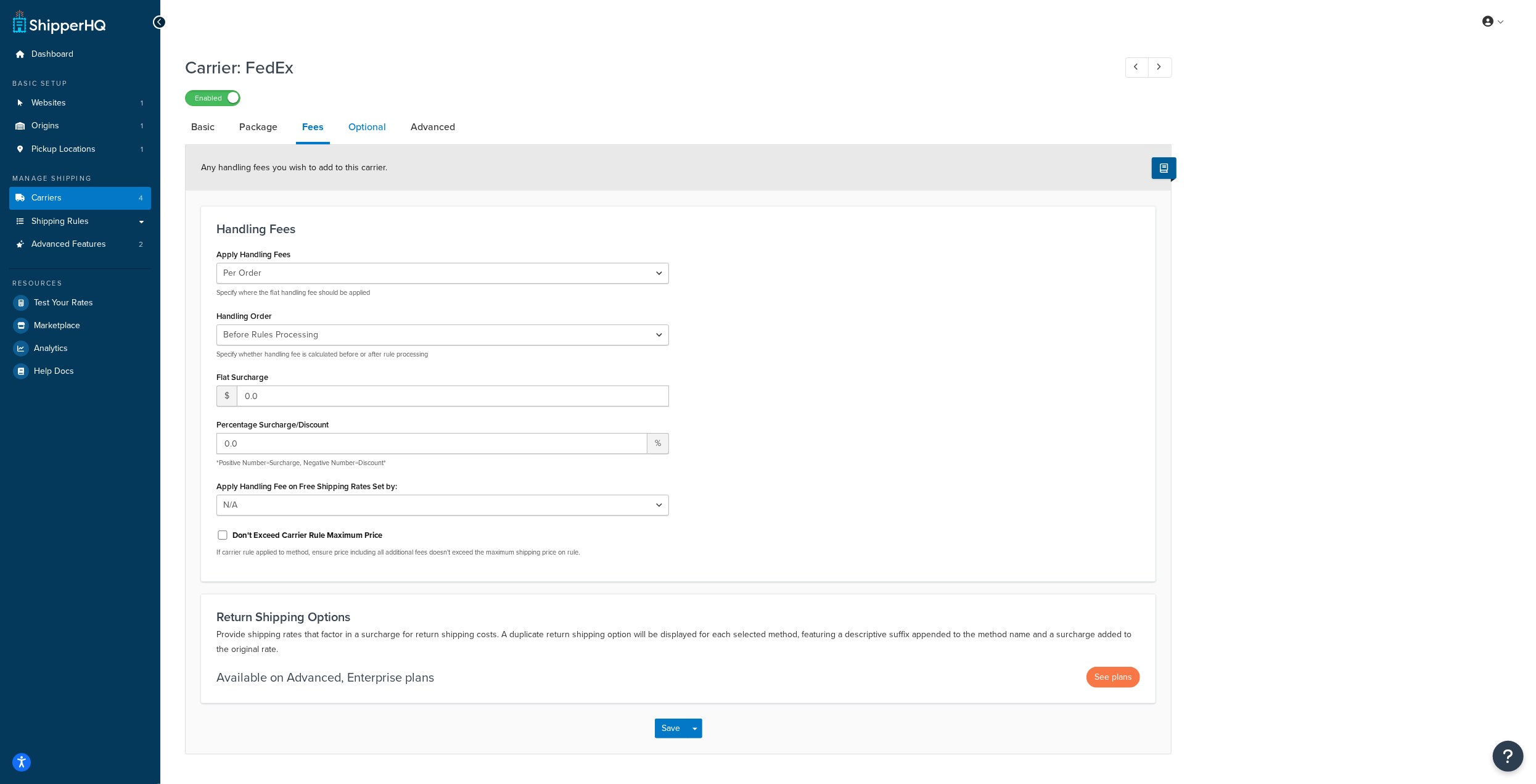
click at [364, 130] on link "Optional" at bounding box center [367, 127] width 50 height 30
select select "business"
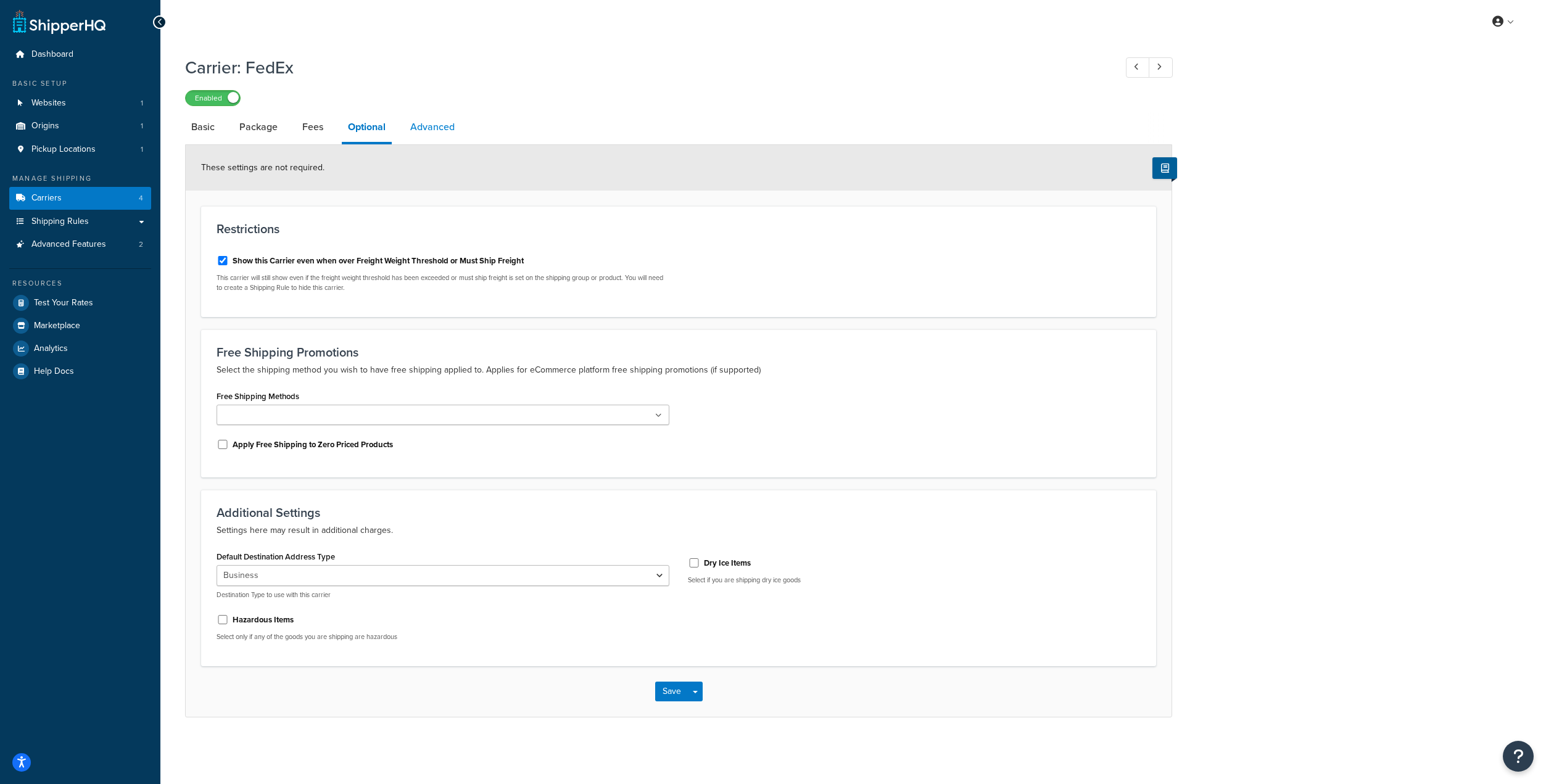
click at [428, 128] on link "Advanced" at bounding box center [432, 127] width 57 height 30
select select "false"
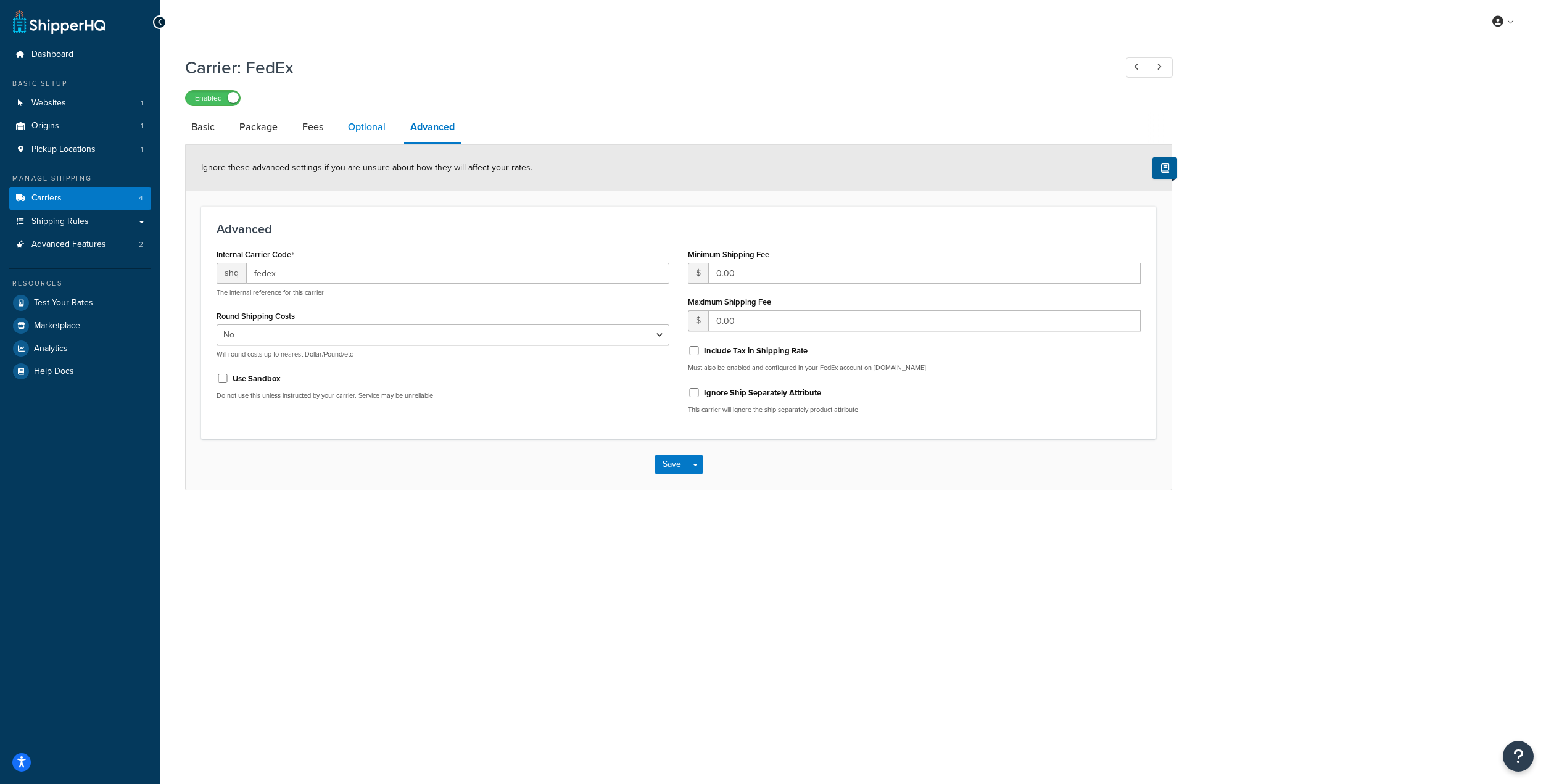
click at [363, 132] on link "Optional" at bounding box center [366, 127] width 50 height 30
select select "business"
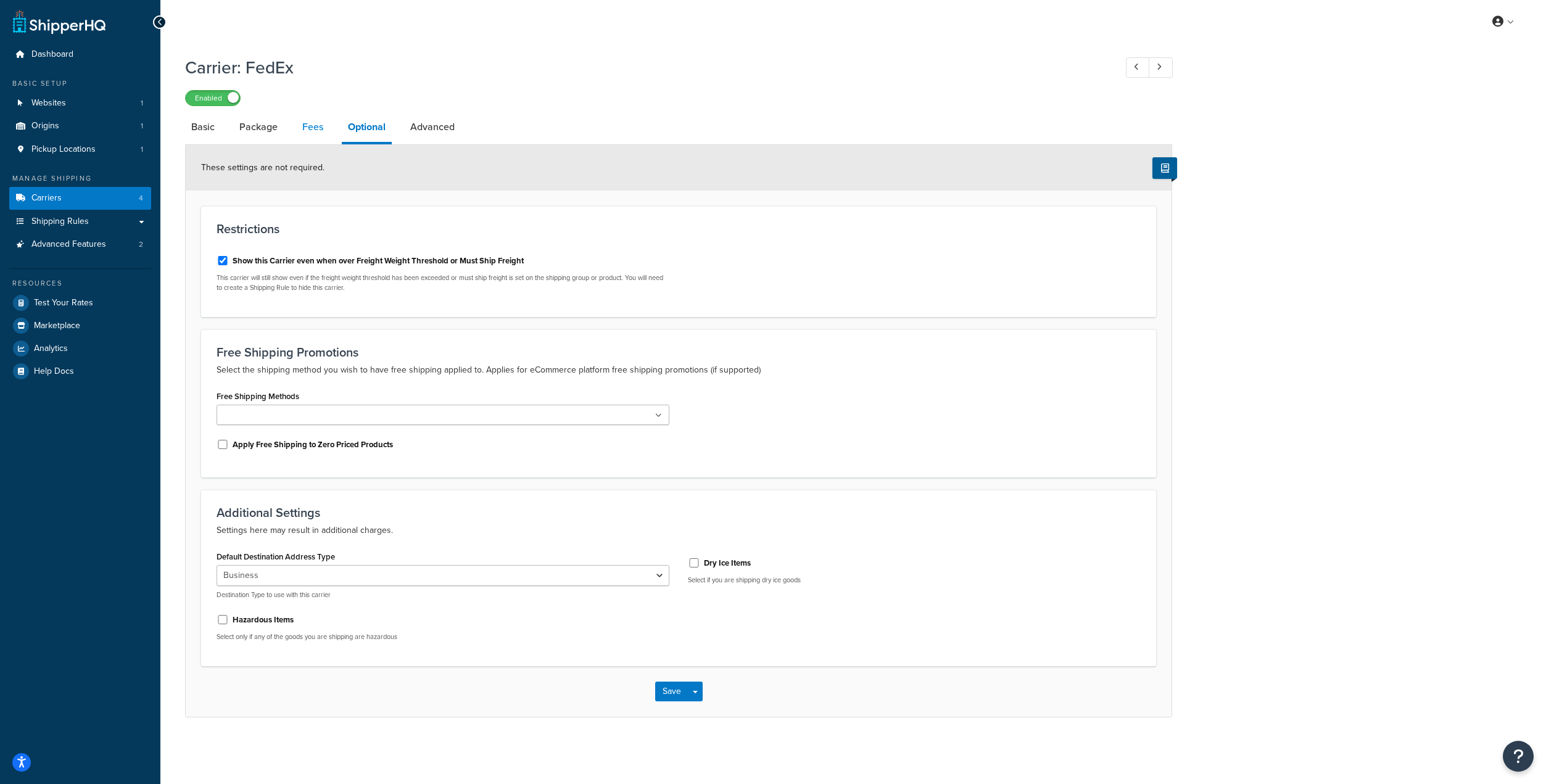
click at [307, 128] on link "Fees" at bounding box center [312, 127] width 33 height 30
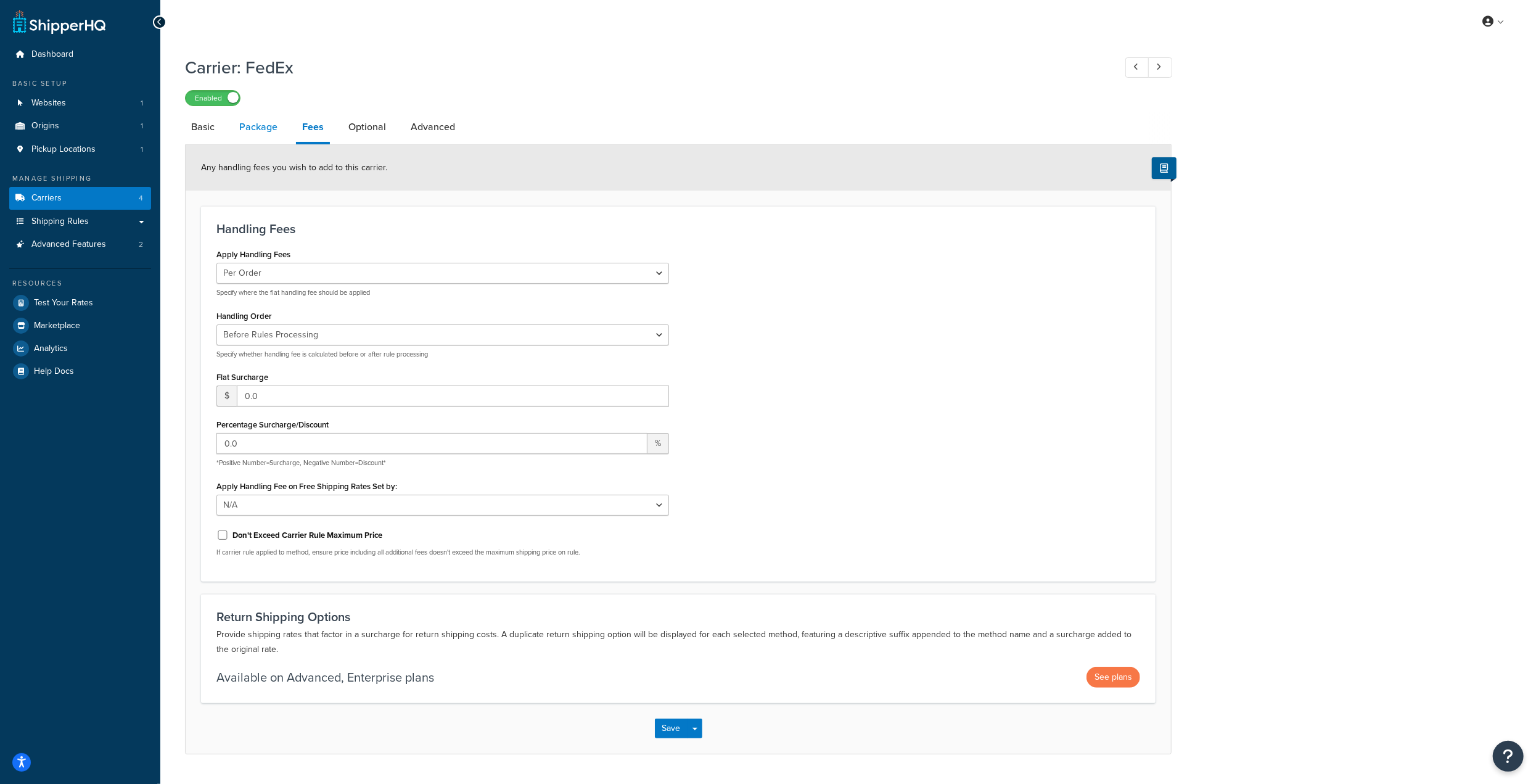
click at [252, 133] on link "Package" at bounding box center [258, 127] width 51 height 30
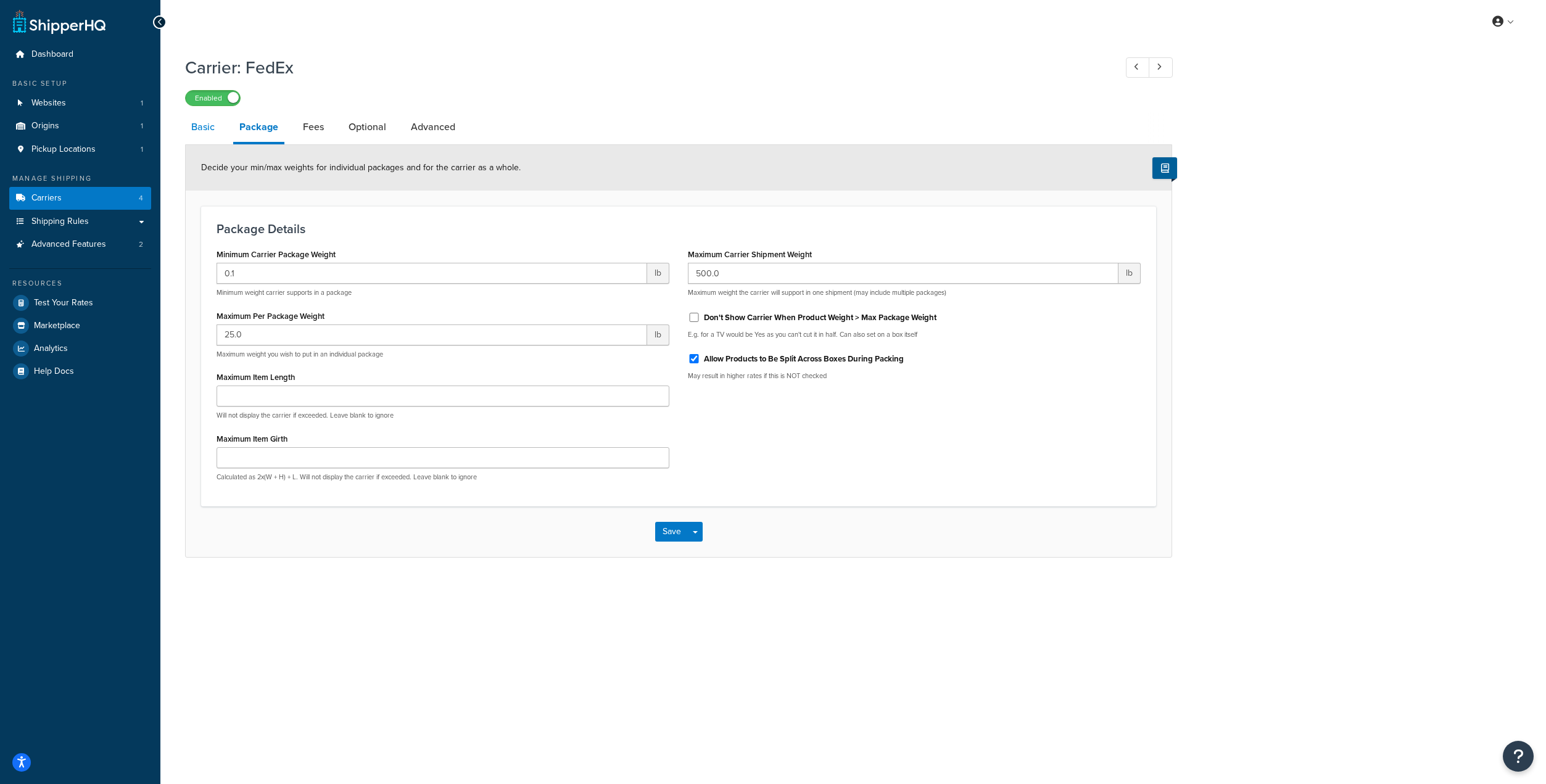
click at [200, 129] on link "Basic" at bounding box center [203, 127] width 36 height 30
select select "fedEx"
select select "REGULAR_PICKUP"
select select "YOUR_PACKAGING"
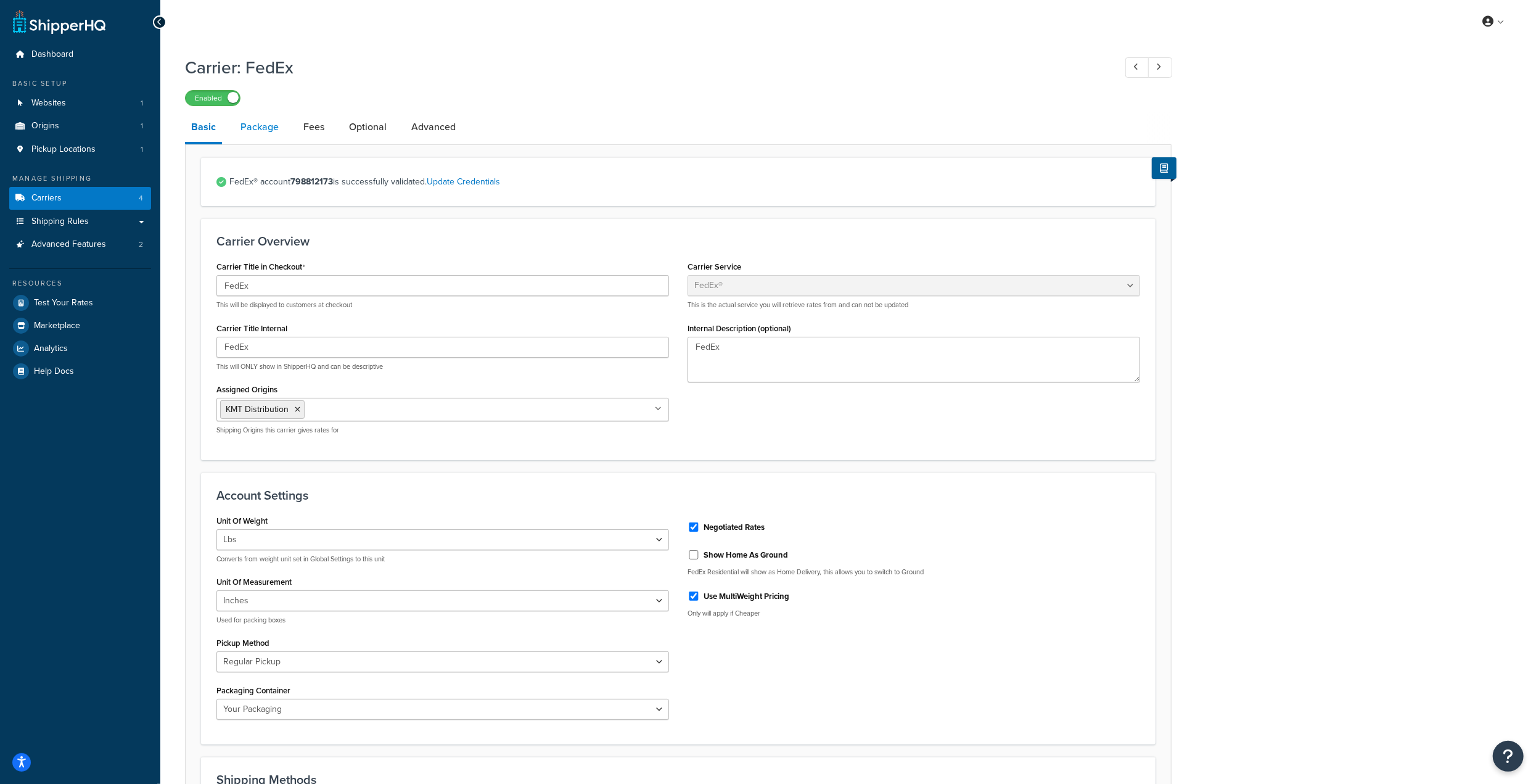
click at [258, 124] on link "Package" at bounding box center [260, 127] width 51 height 30
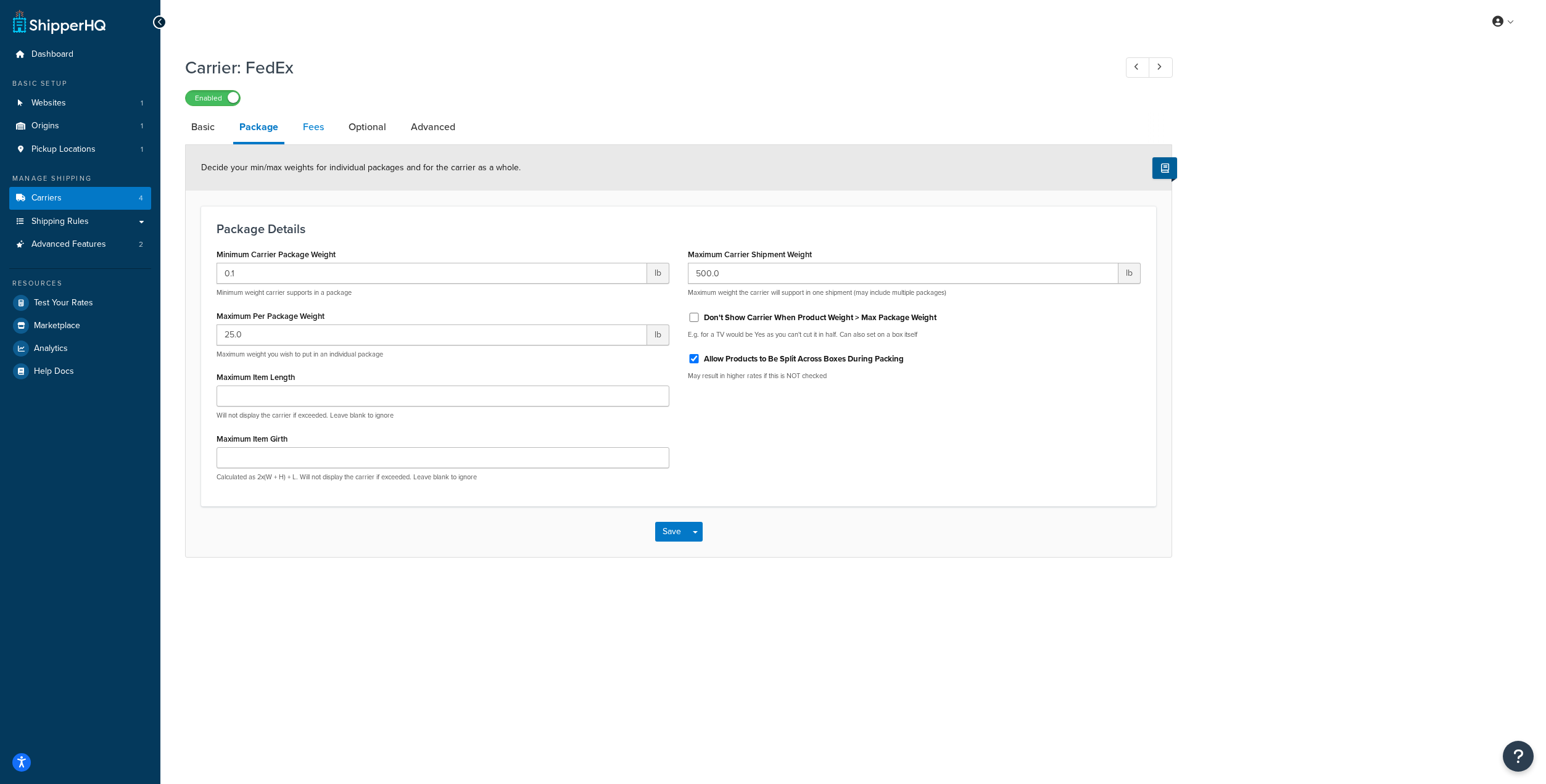
click at [318, 126] on link "Fees" at bounding box center [313, 127] width 33 height 30
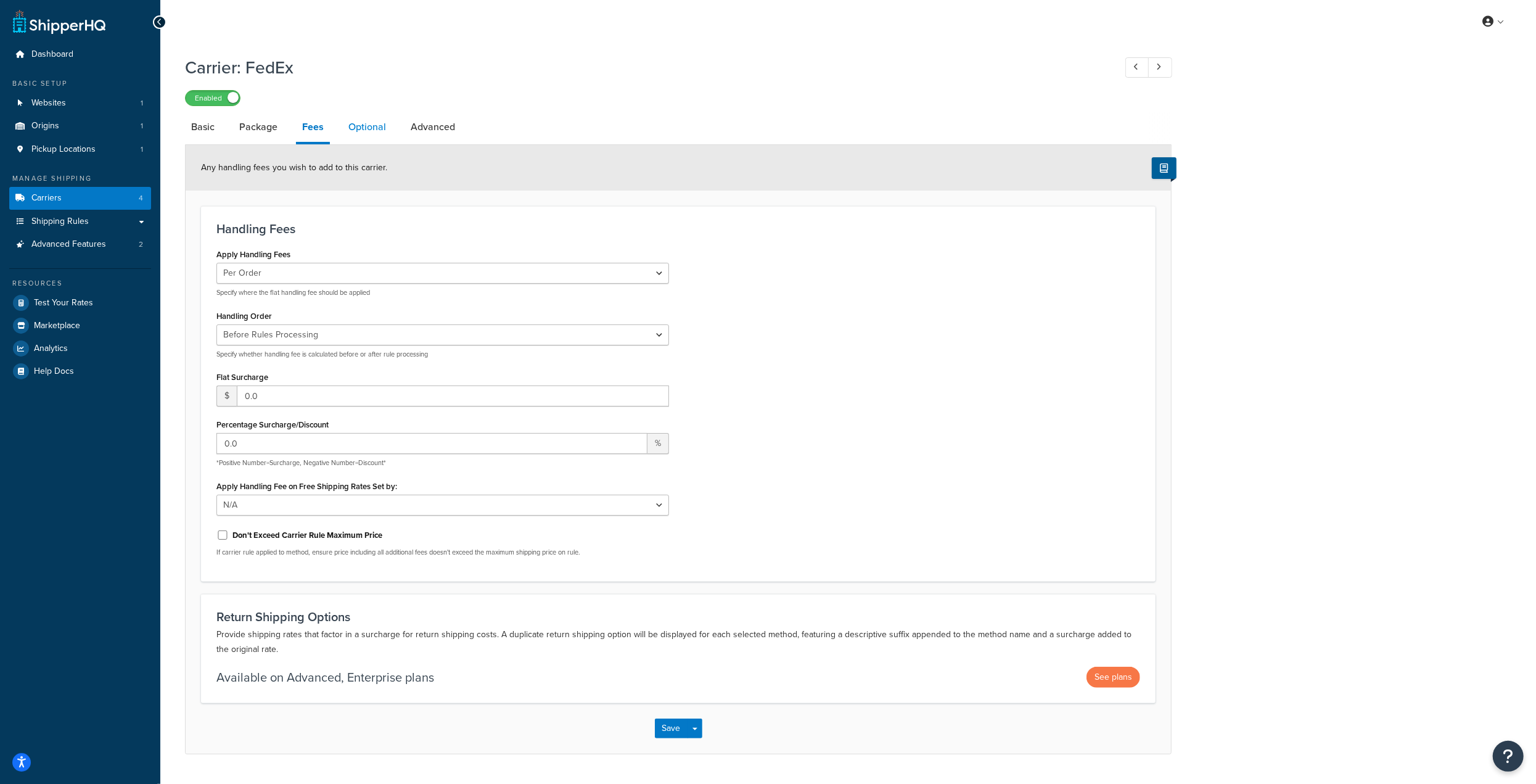
click at [379, 128] on link "Optional" at bounding box center [367, 127] width 50 height 30
select select "business"
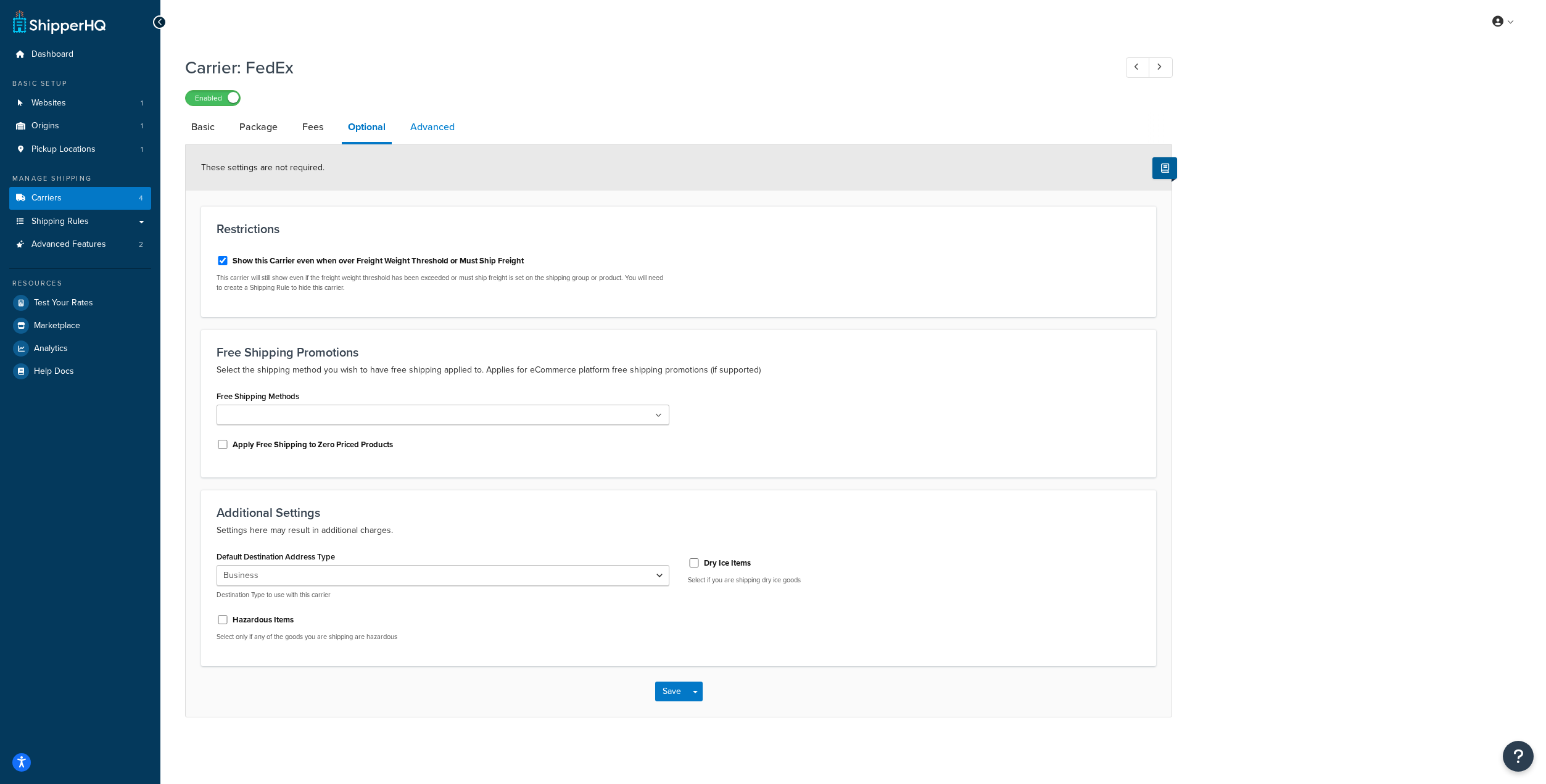
click at [438, 132] on link "Advanced" at bounding box center [432, 127] width 57 height 30
select select "false"
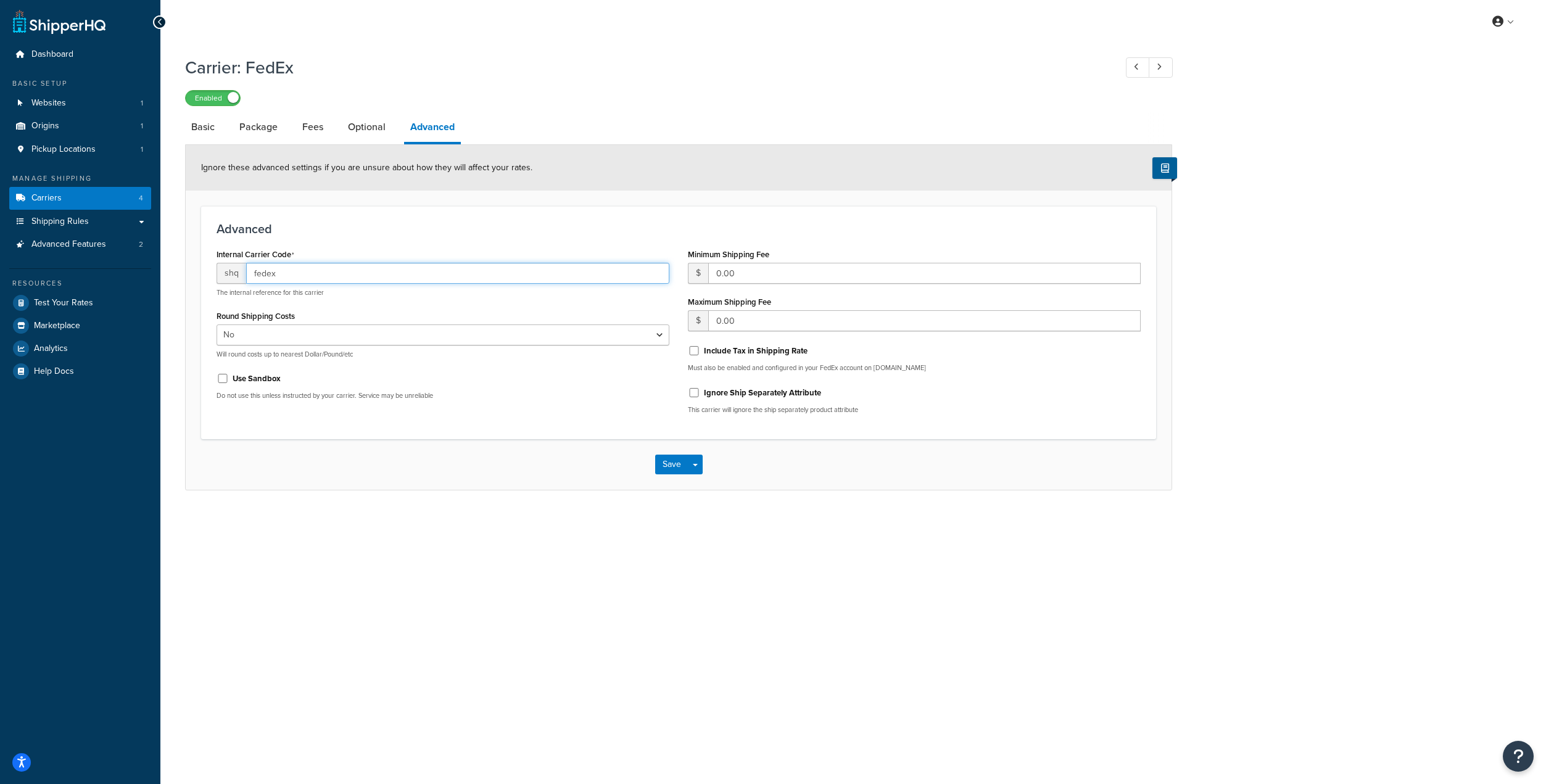
click at [310, 274] on input "fedex" at bounding box center [458, 273] width 423 height 21
click at [250, 293] on p "The internal reference for this carrier" at bounding box center [443, 292] width 452 height 9
click at [198, 126] on link "Basic" at bounding box center [203, 127] width 36 height 30
select select "fedEx"
select select "REGULAR_PICKUP"
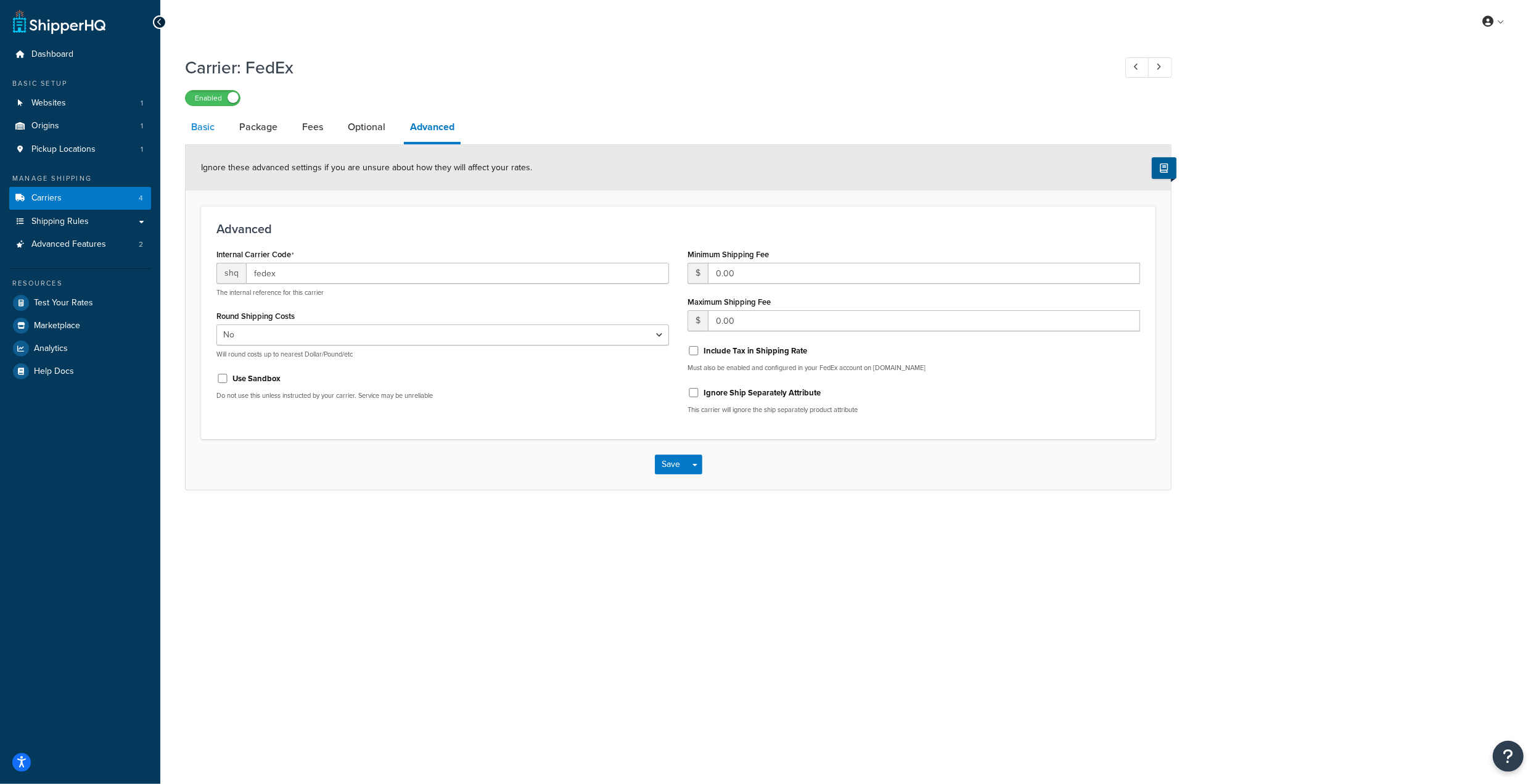
select select "YOUR_PACKAGING"
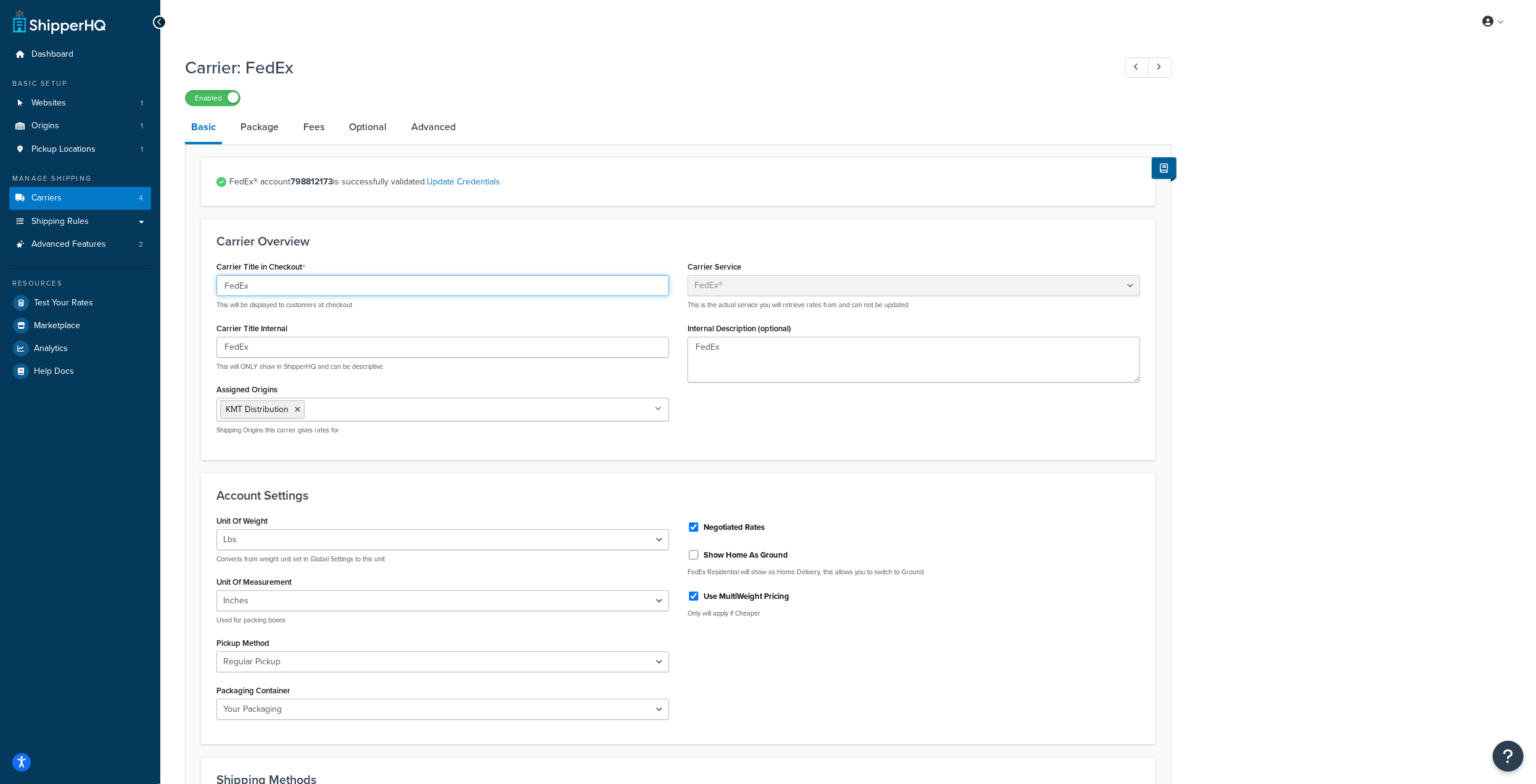
click at [258, 292] on input "FedEx" at bounding box center [443, 286] width 452 height 21
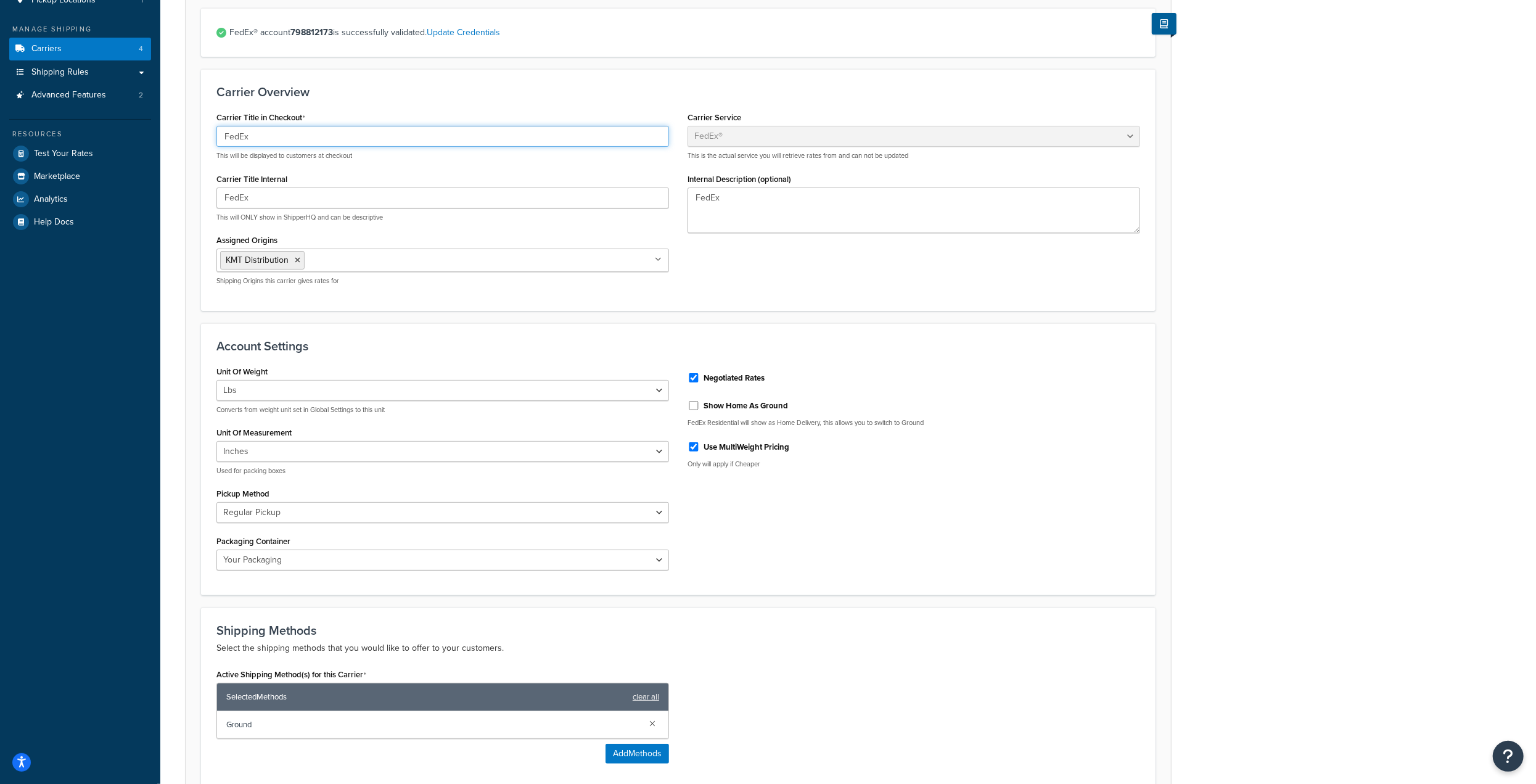
scroll to position [92, 0]
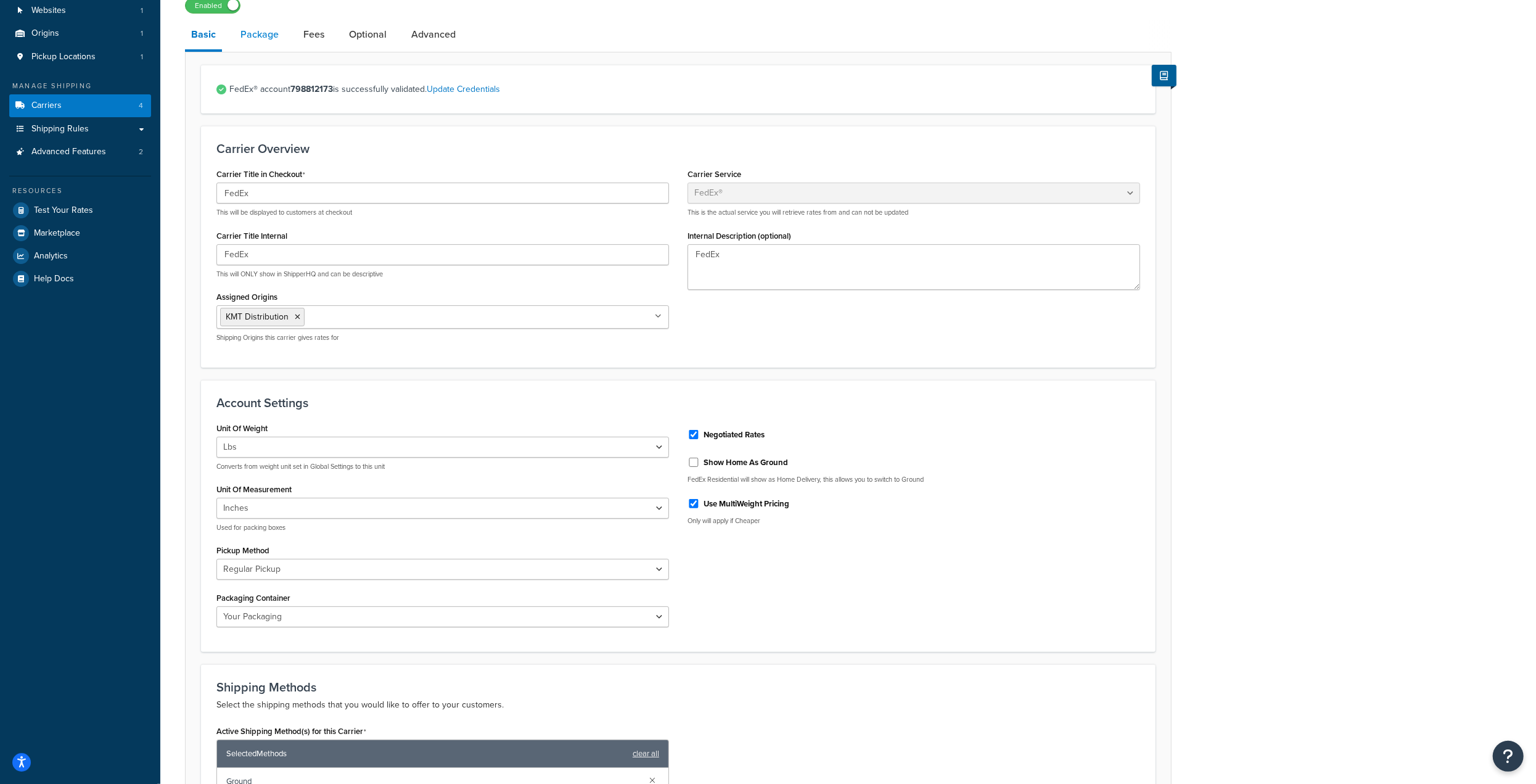
click at [276, 45] on link "Package" at bounding box center [260, 35] width 51 height 30
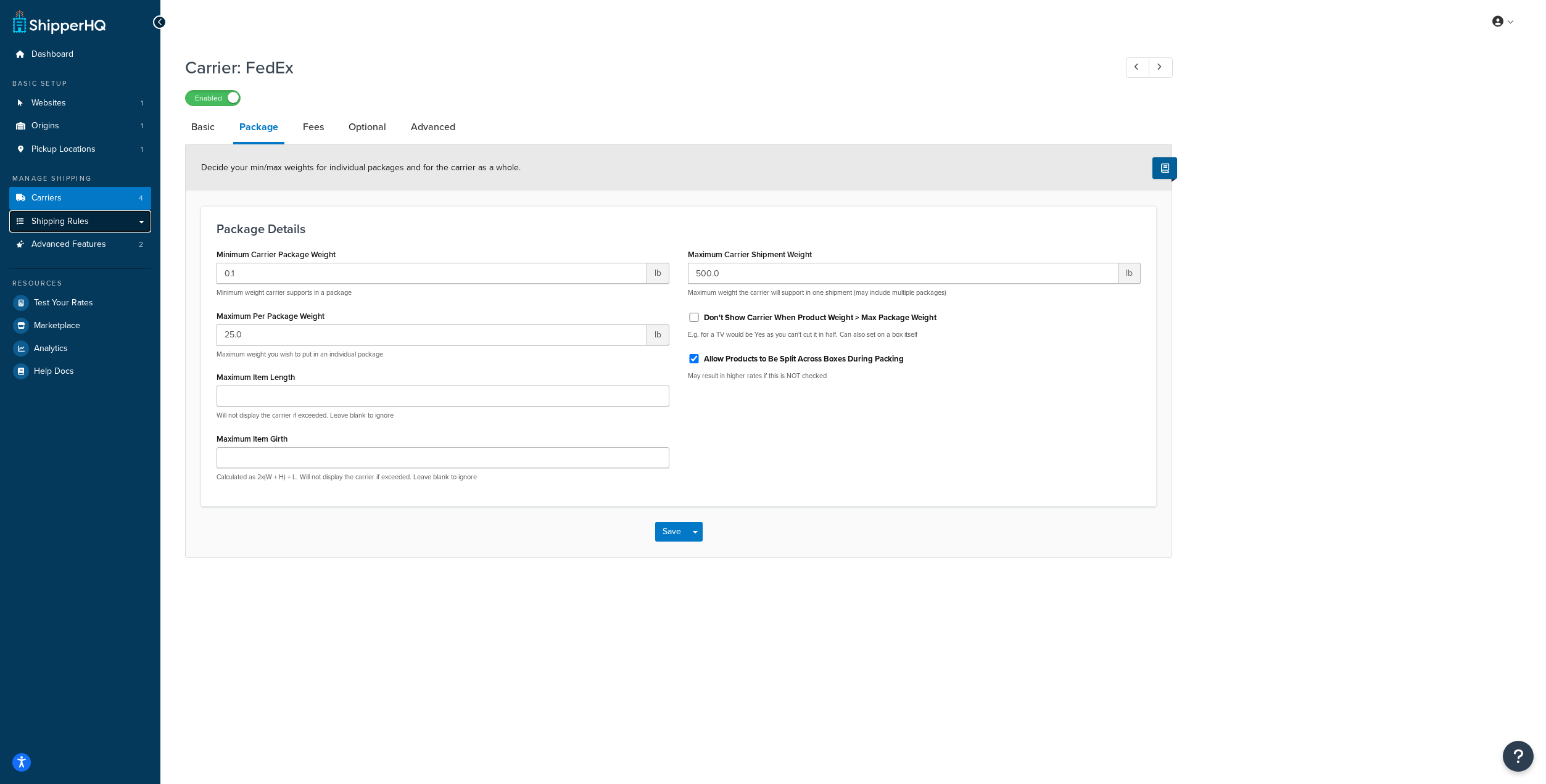
click at [74, 225] on span "Shipping Rules" at bounding box center [60, 222] width 57 height 10
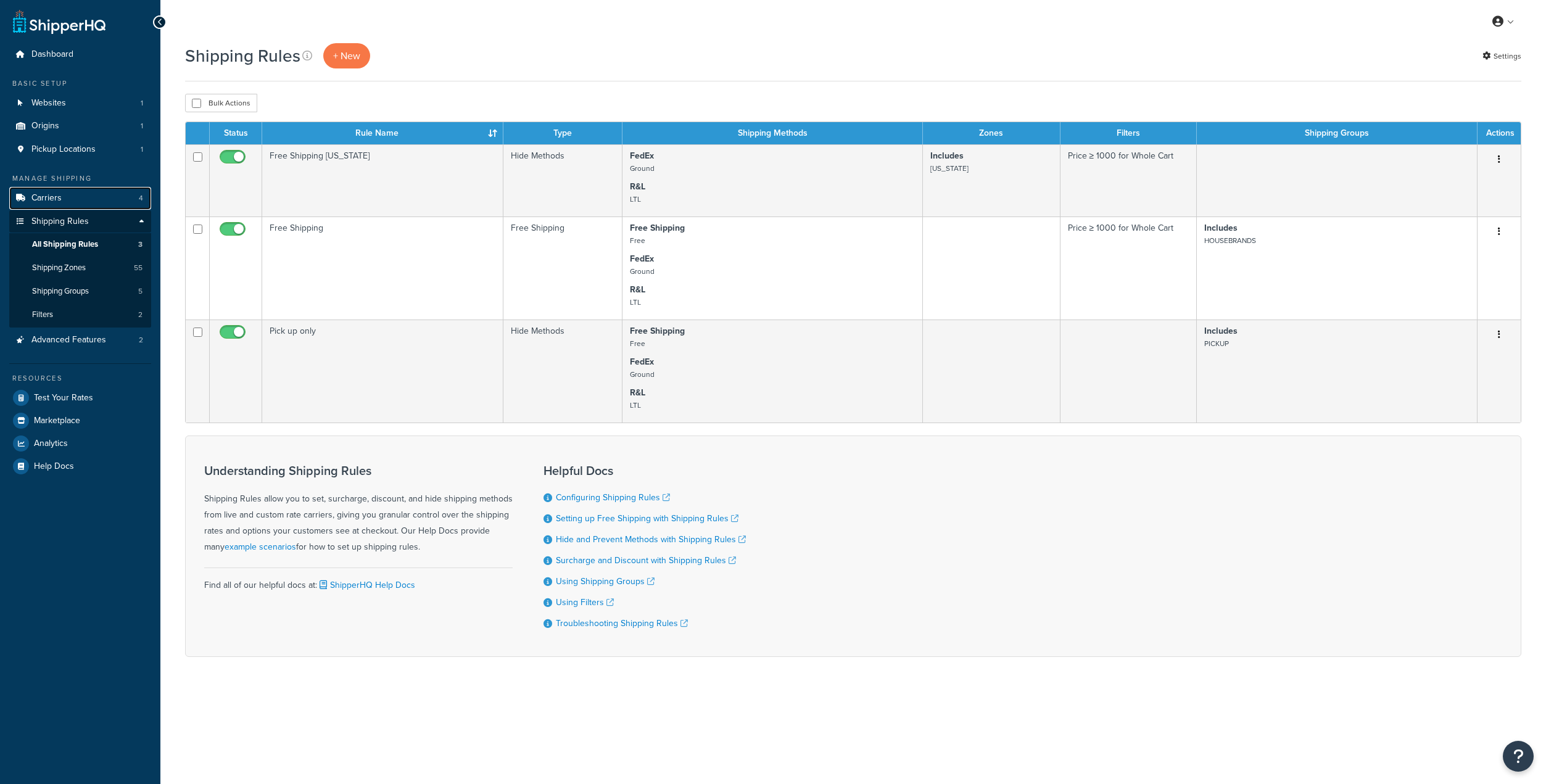
click at [65, 193] on link "Carriers 4" at bounding box center [80, 198] width 142 height 23
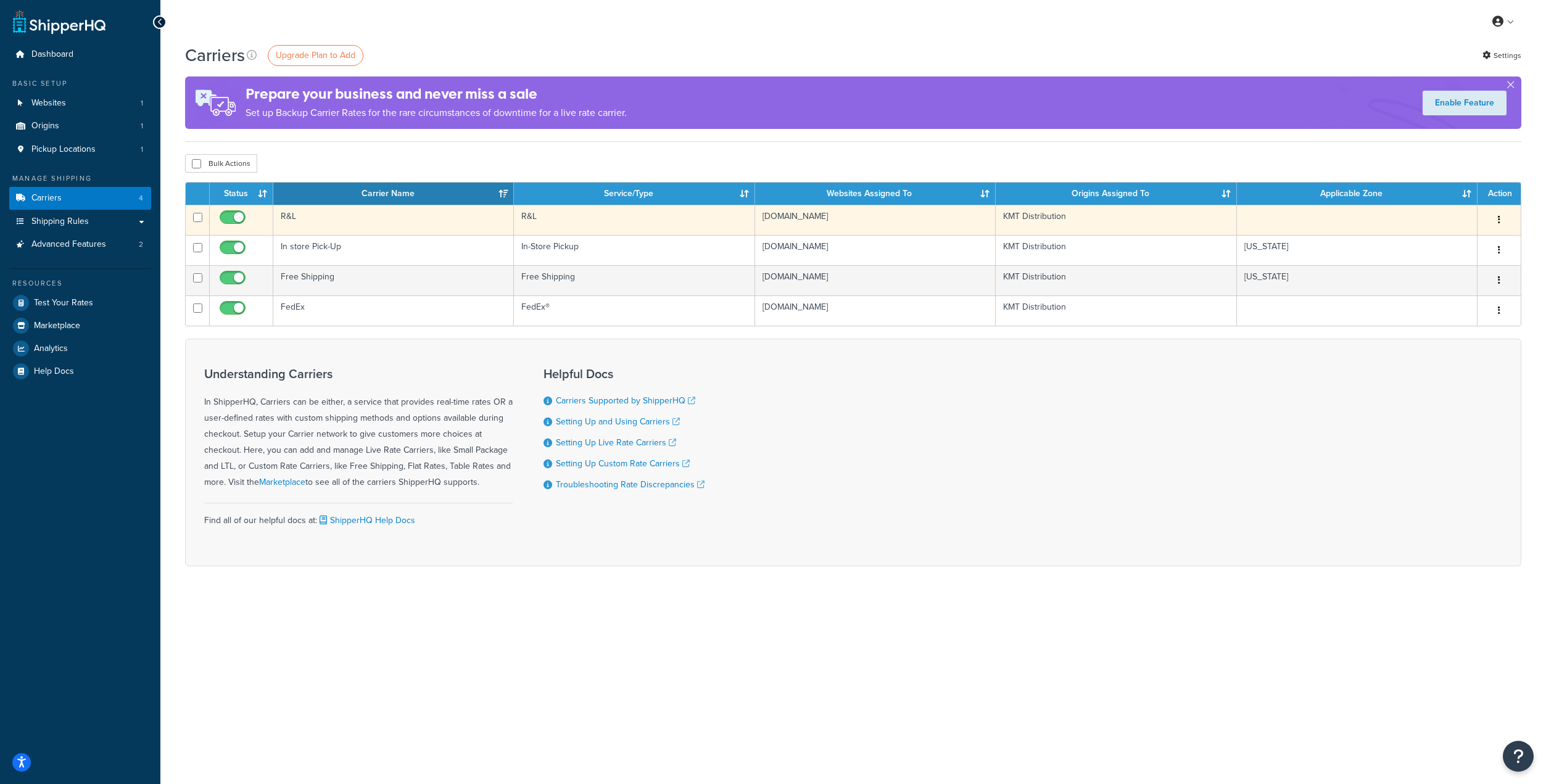
click at [303, 223] on td "R&L" at bounding box center [393, 219] width 240 height 30
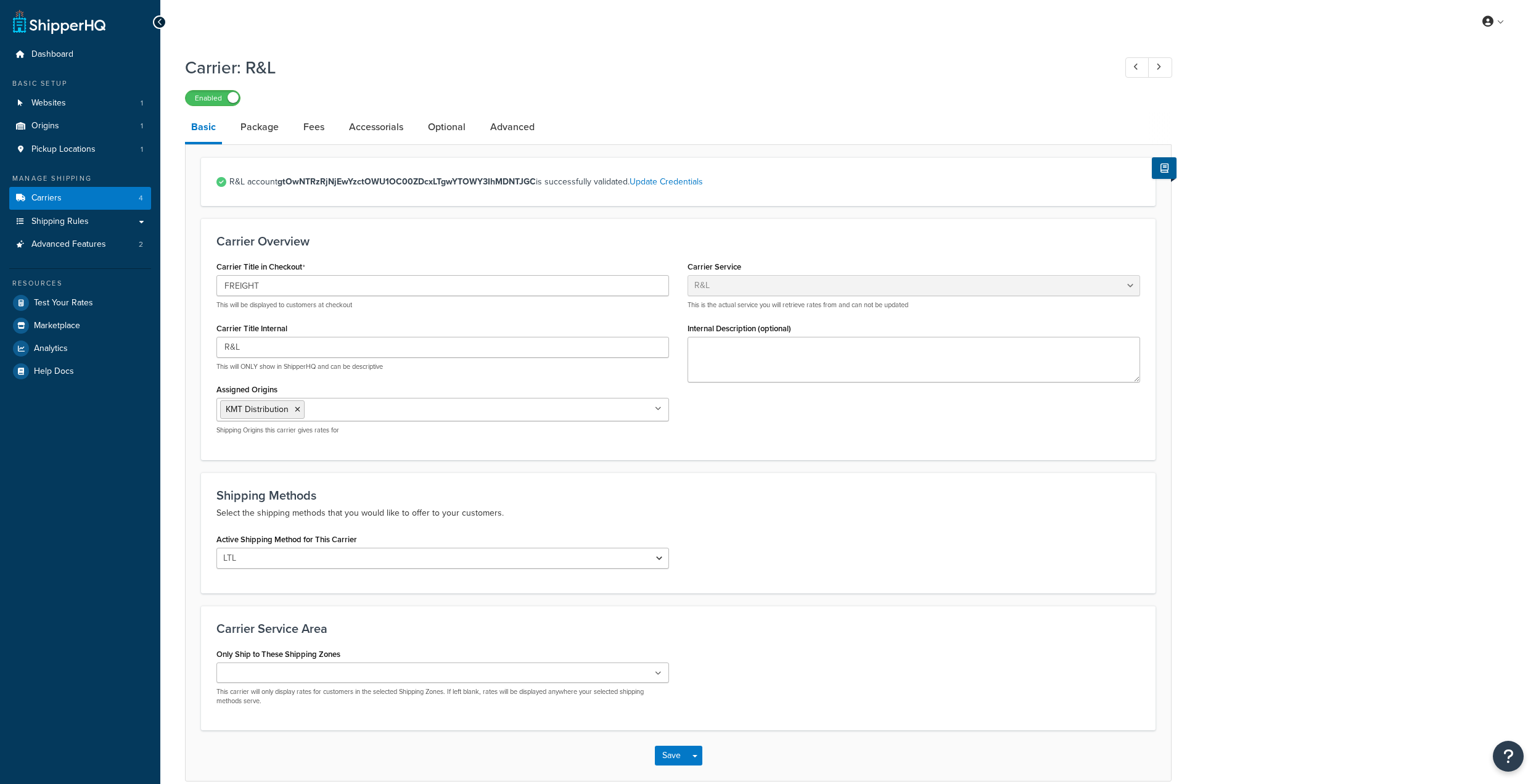
select select "rlFreight"
click at [306, 544] on div "Active Shipping Method for This Carrier LTL" at bounding box center [443, 549] width 452 height 38
click at [305, 549] on select "LTL" at bounding box center [443, 558] width 452 height 21
click at [304, 549] on select "LTL" at bounding box center [443, 558] width 452 height 21
click at [263, 132] on link "Package" at bounding box center [260, 127] width 51 height 30
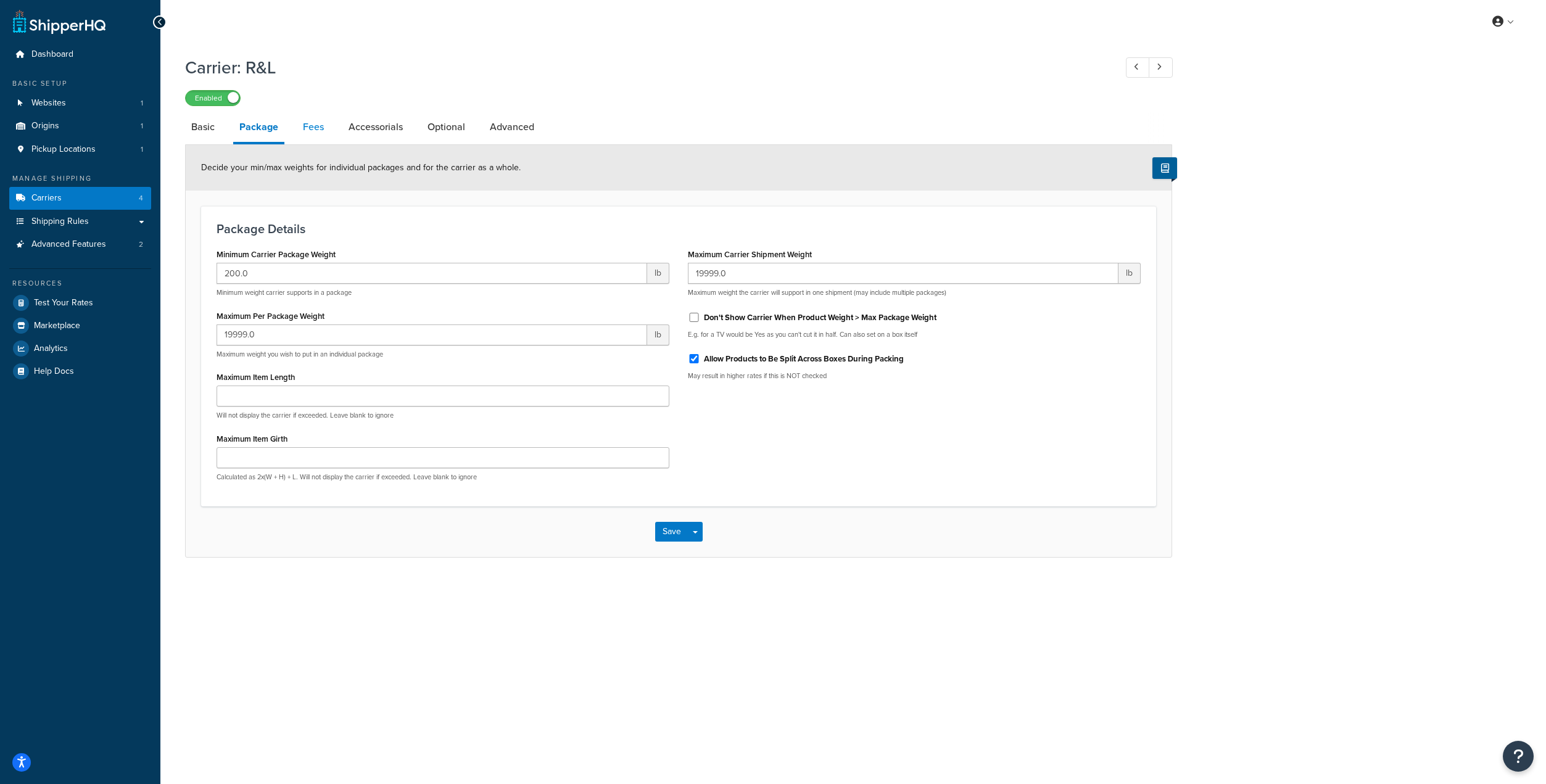
click at [323, 135] on link "Fees" at bounding box center [313, 127] width 33 height 30
select select "AFTER"
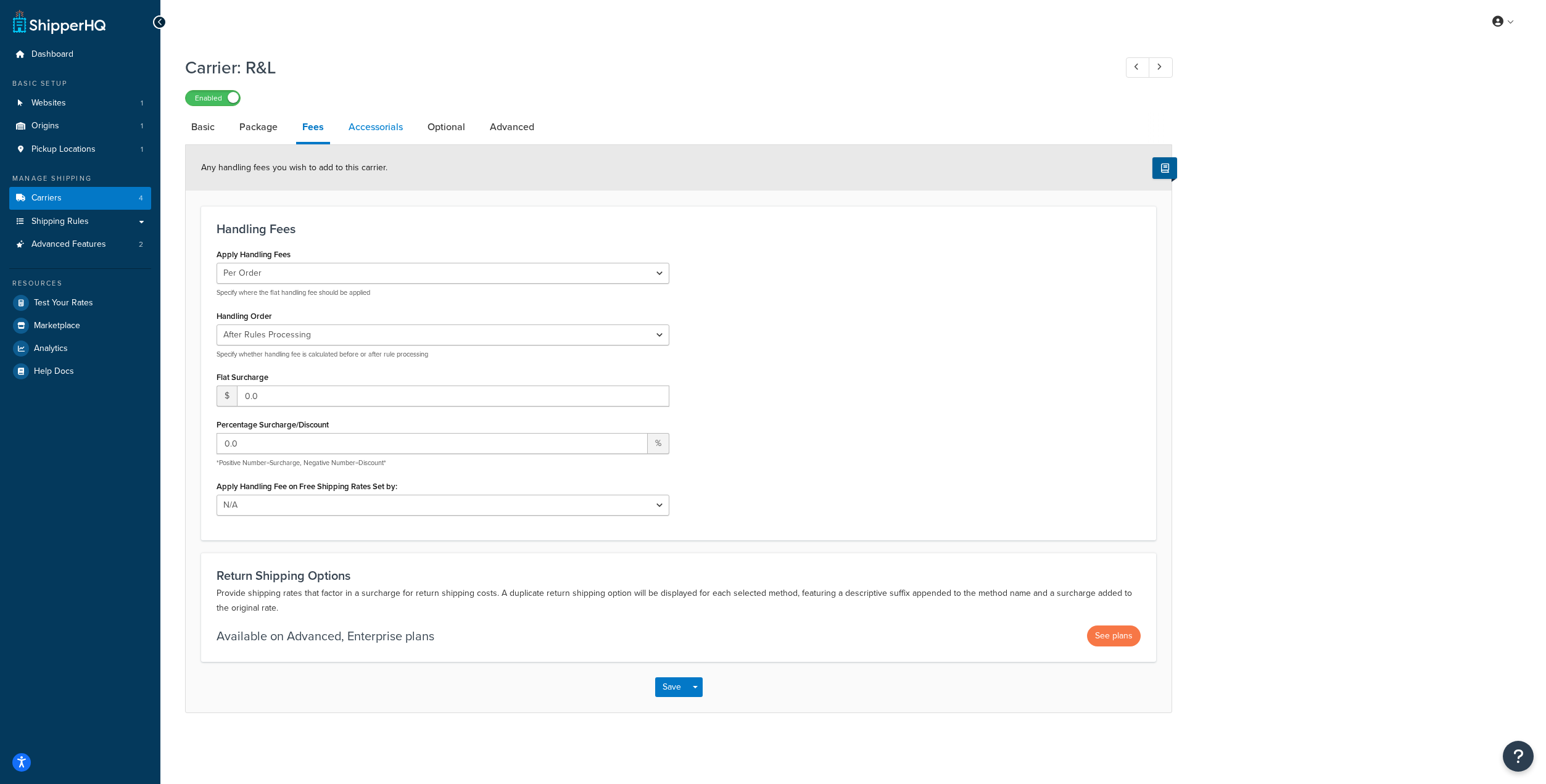
click at [374, 135] on link "Accessorials" at bounding box center [376, 127] width 67 height 30
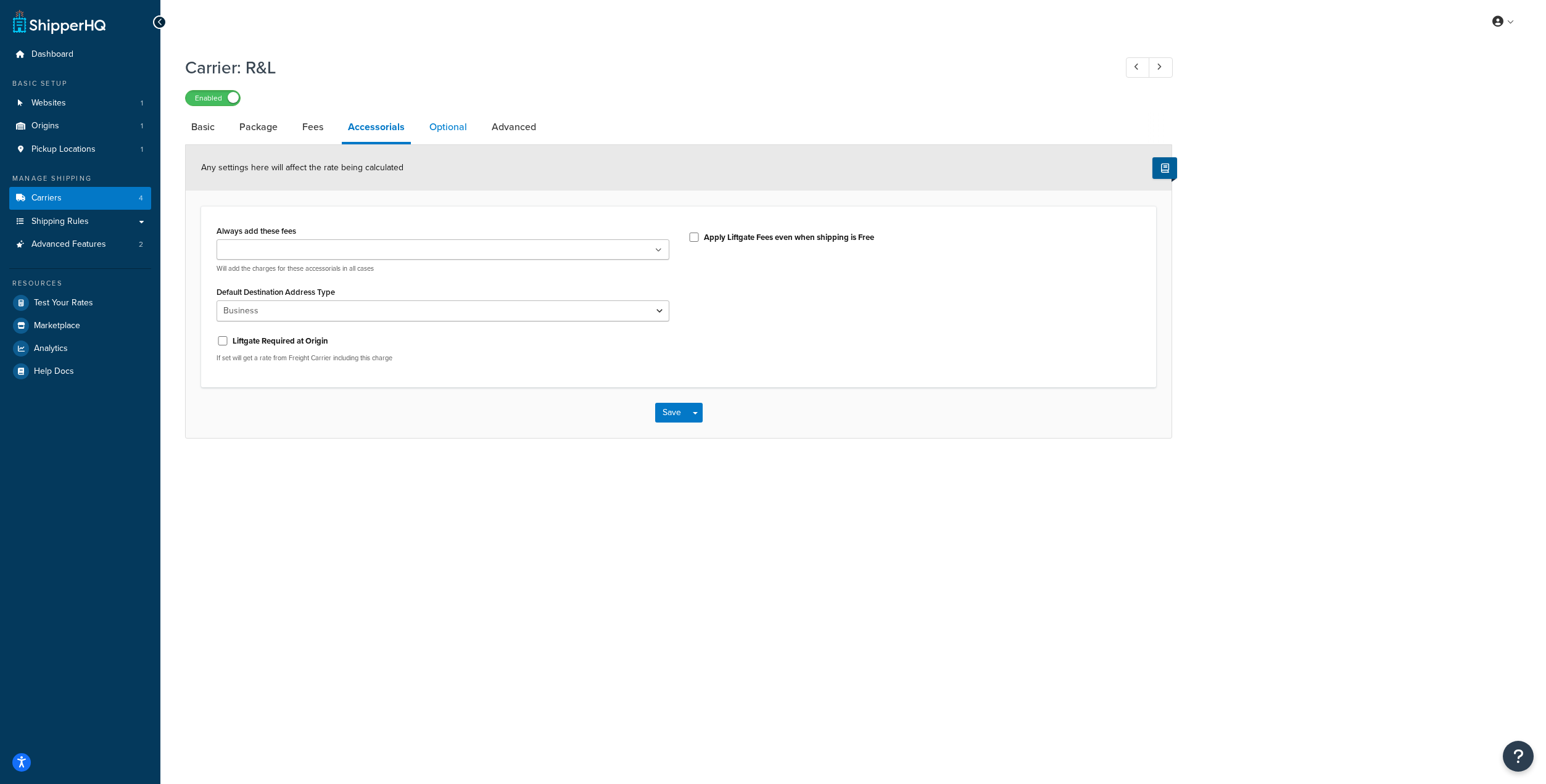
click at [441, 138] on link "Optional" at bounding box center [448, 127] width 50 height 30
select select "55"
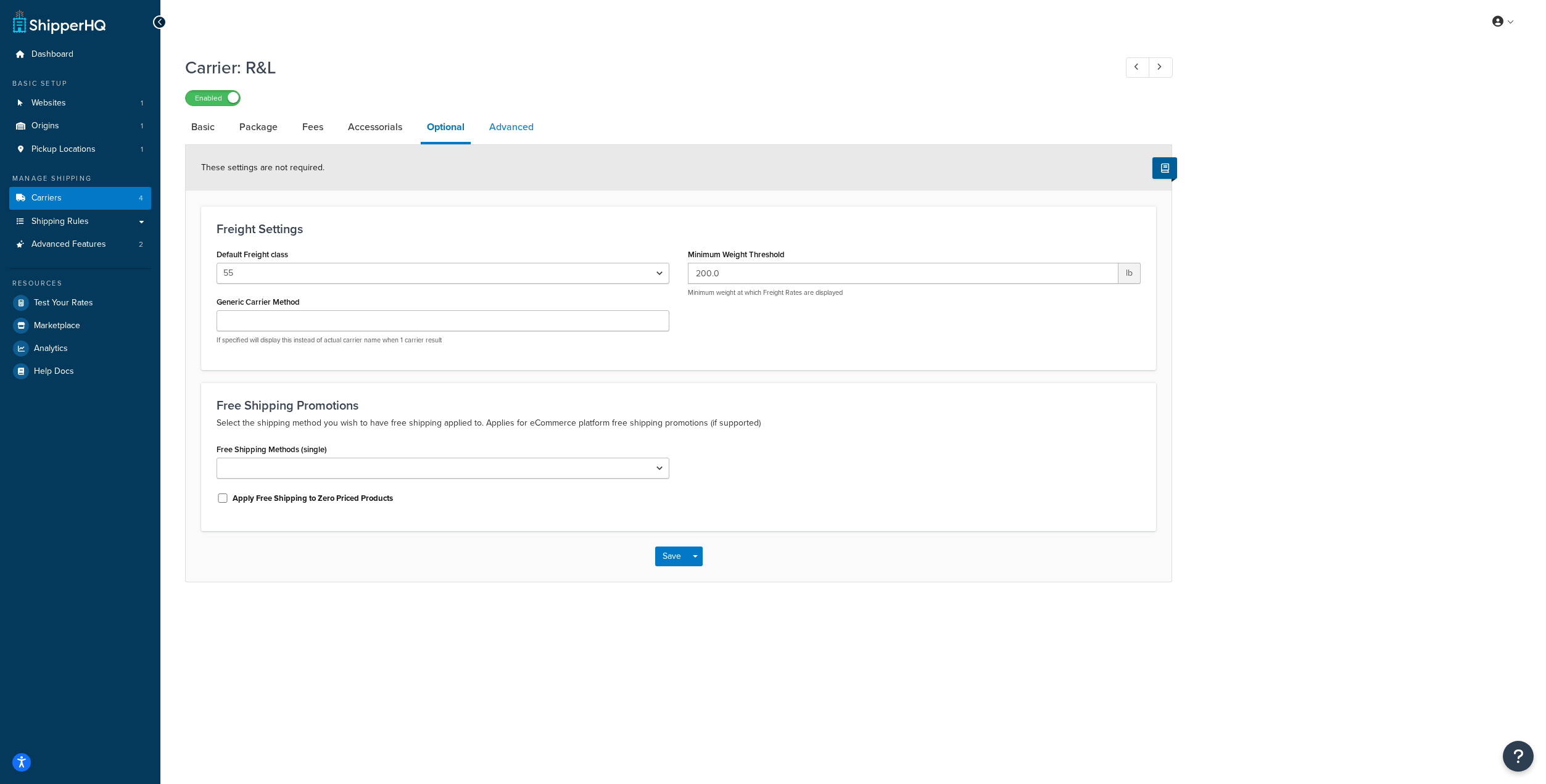
click at [516, 125] on link "Advanced" at bounding box center [511, 127] width 57 height 30
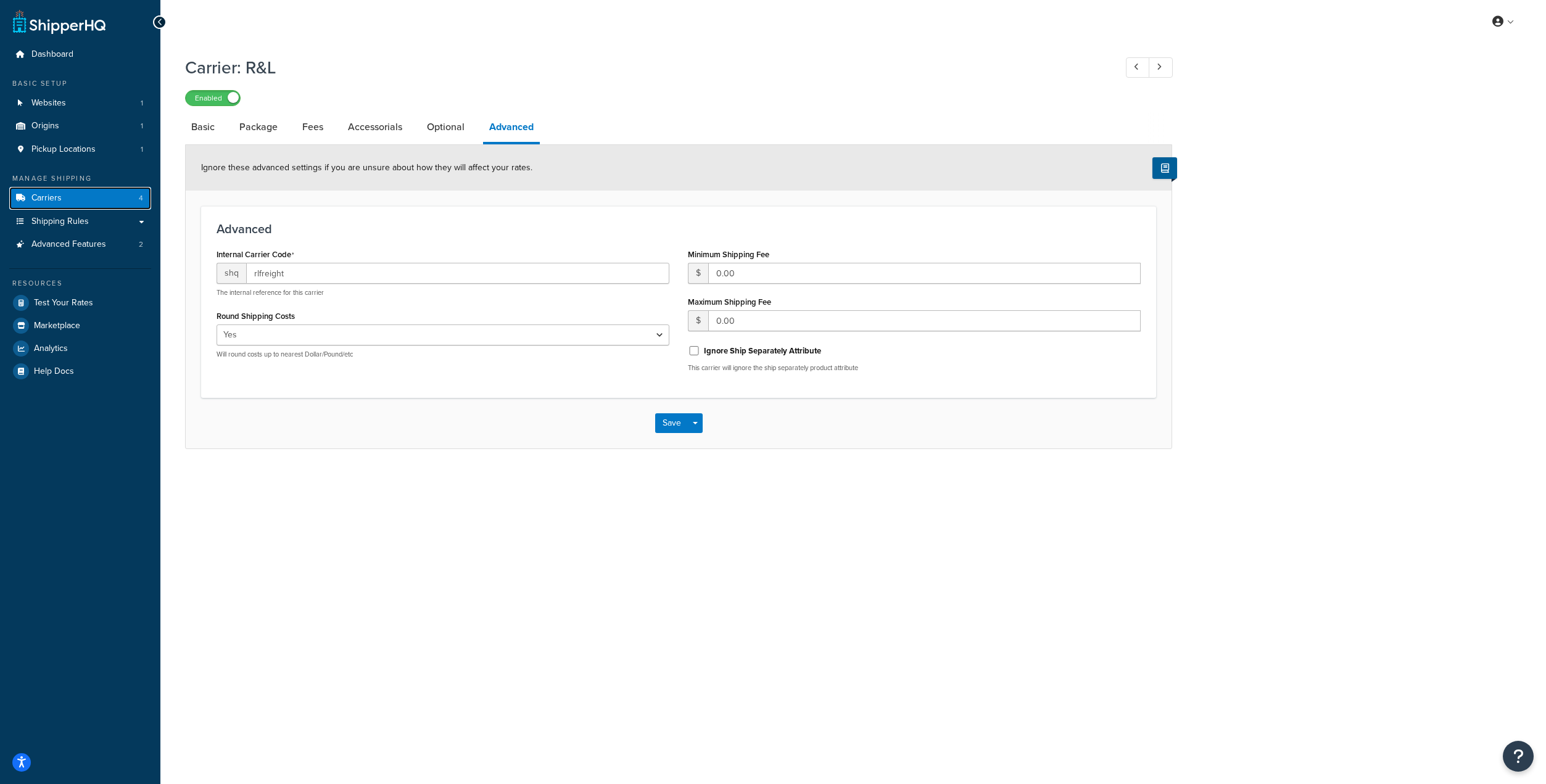
click at [60, 193] on span "Carriers" at bounding box center [46, 198] width 31 height 10
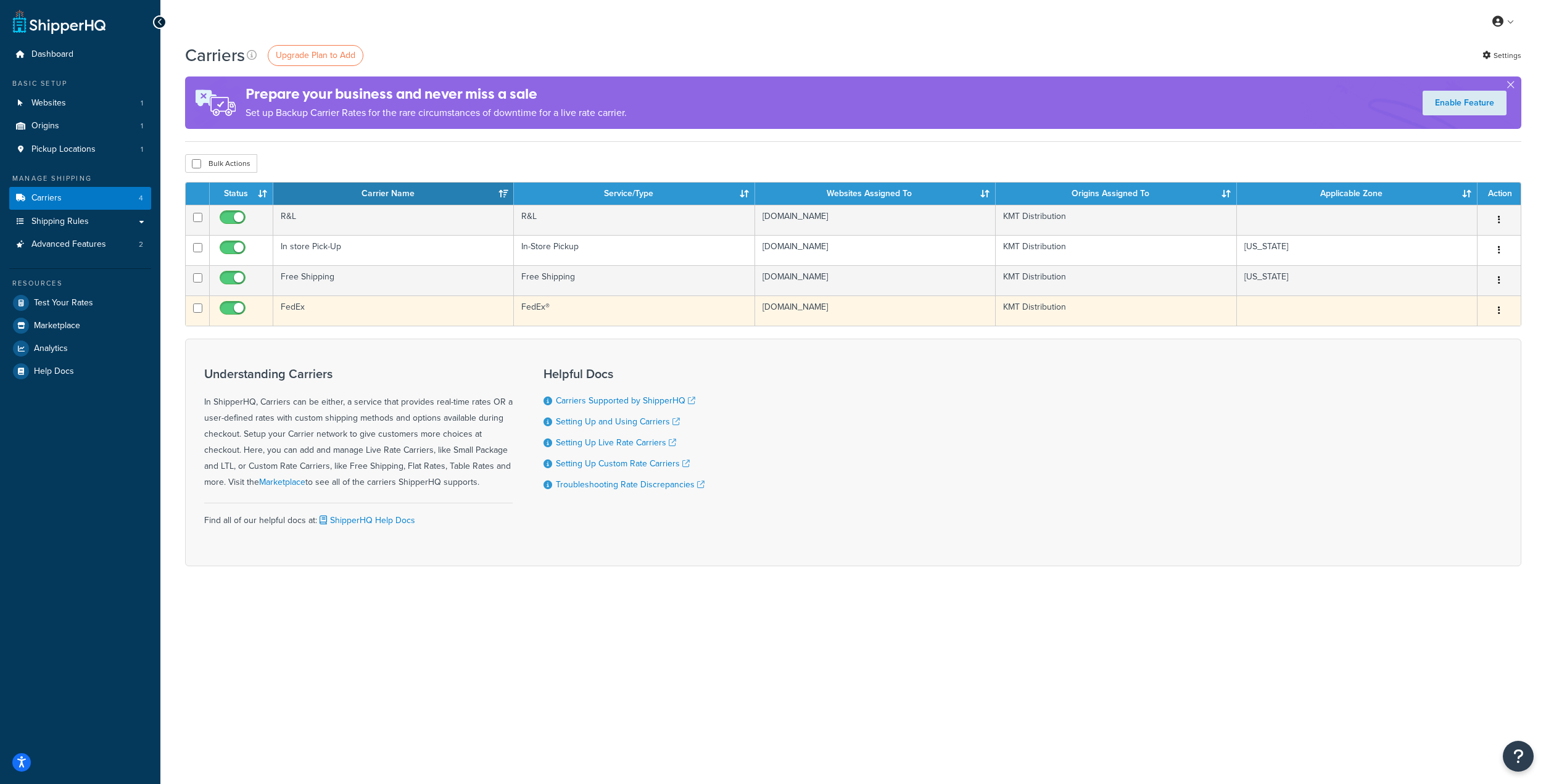
click at [298, 305] on td "FedEx" at bounding box center [393, 310] width 240 height 30
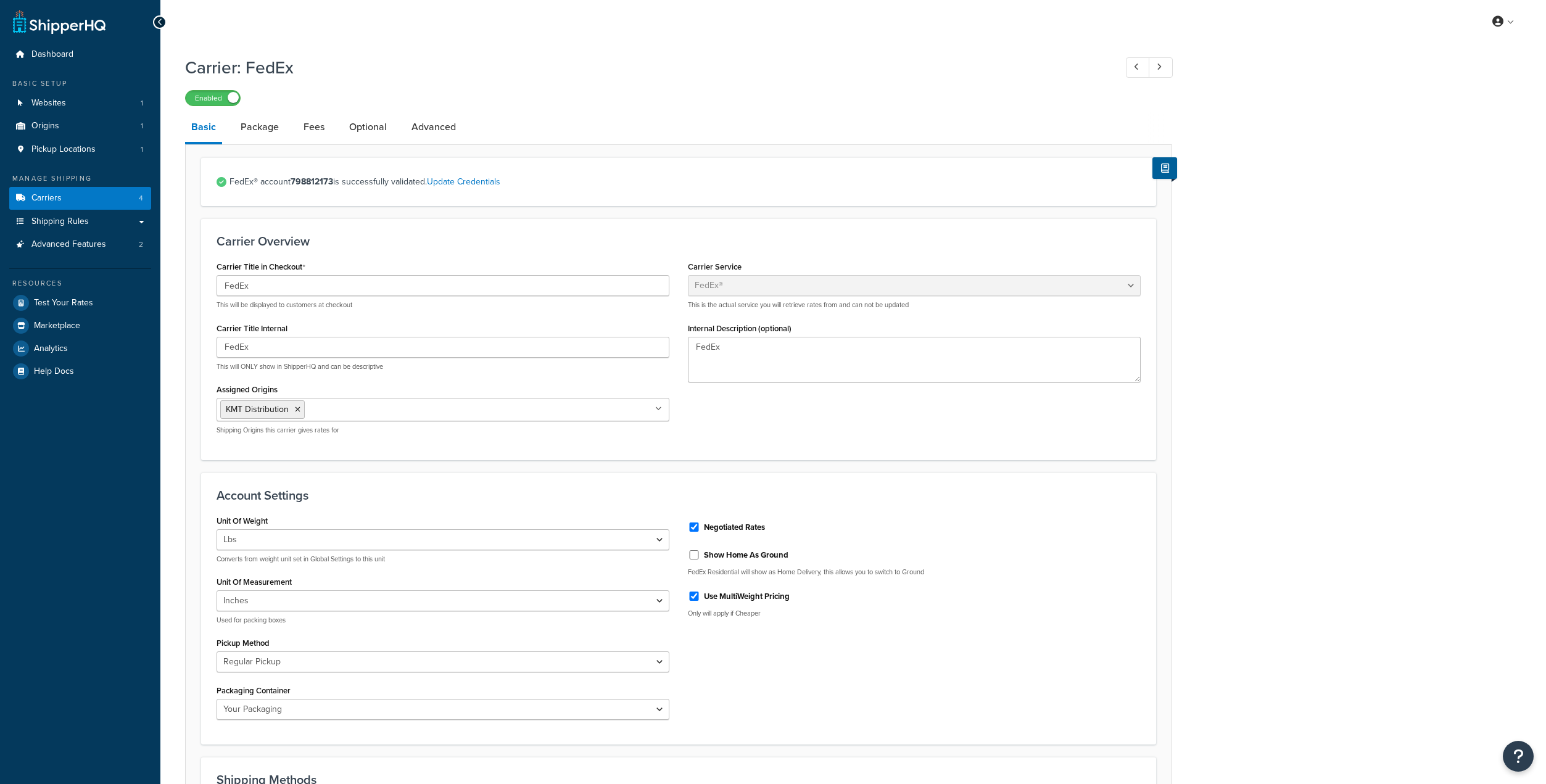
select select "fedEx"
select select "REGULAR_PICKUP"
select select "YOUR_PACKAGING"
click at [269, 128] on link "Package" at bounding box center [260, 127] width 51 height 30
